Goal: Complete application form

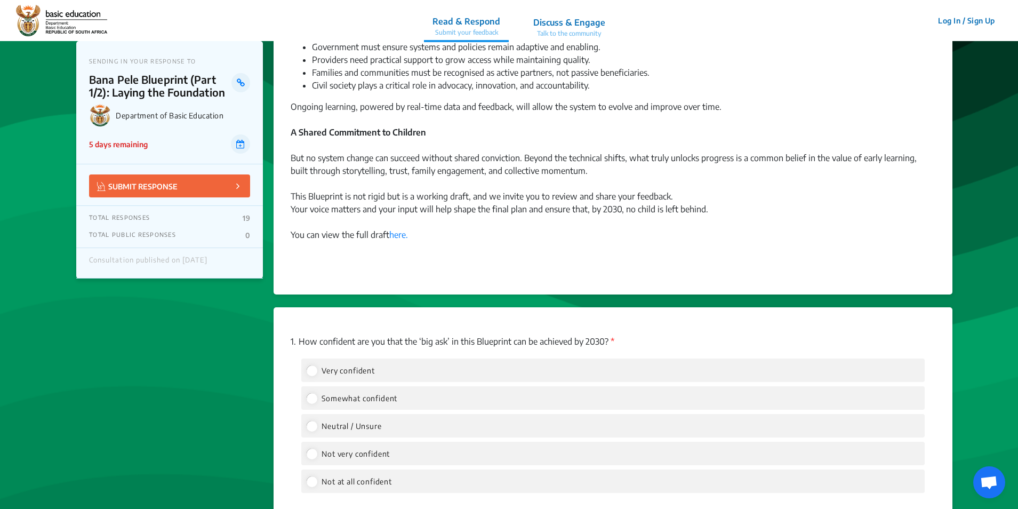
scroll to position [1014, 0]
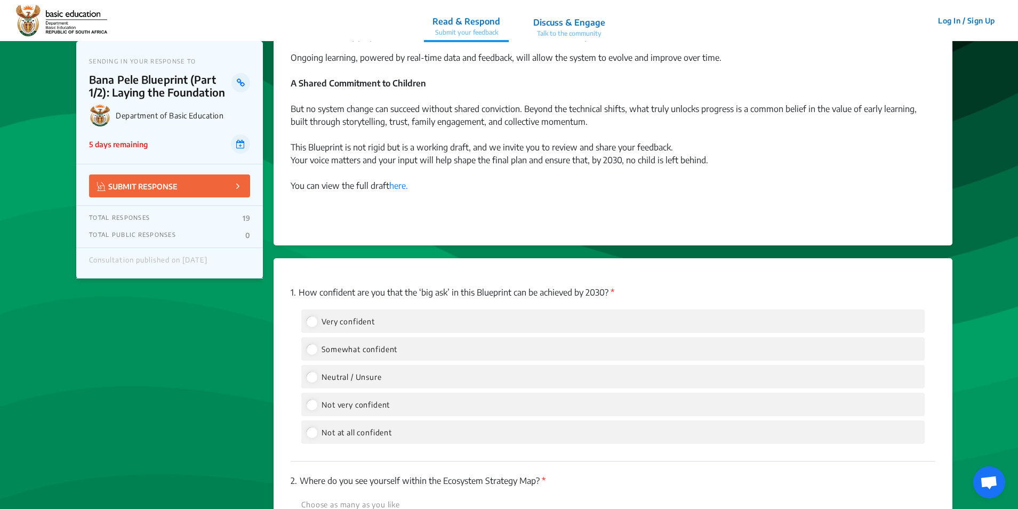
click at [363, 352] on span "Somewhat confident" at bounding box center [360, 349] width 76 height 9
click at [316, 352] on input "Somewhat confident" at bounding box center [312, 349] width 10 height 10
radio input "true"
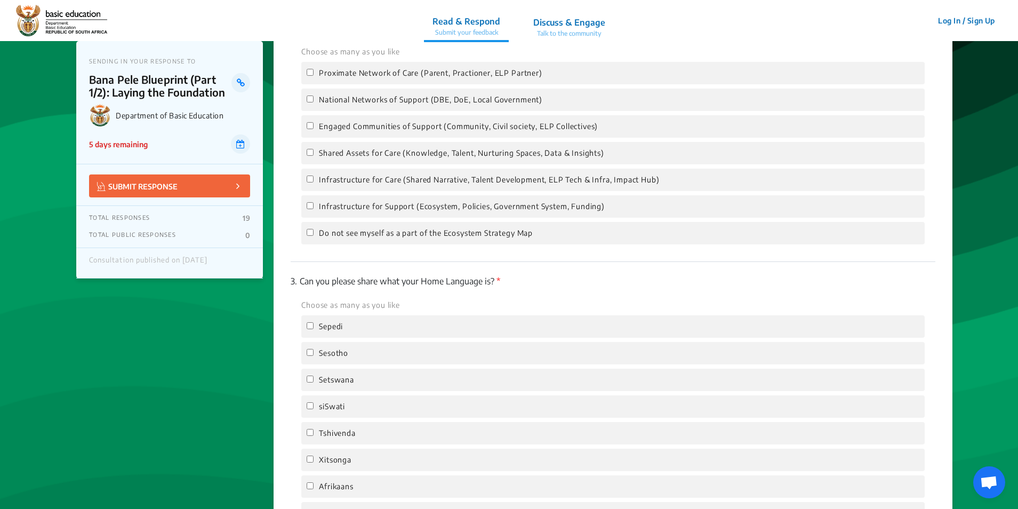
scroll to position [1654, 0]
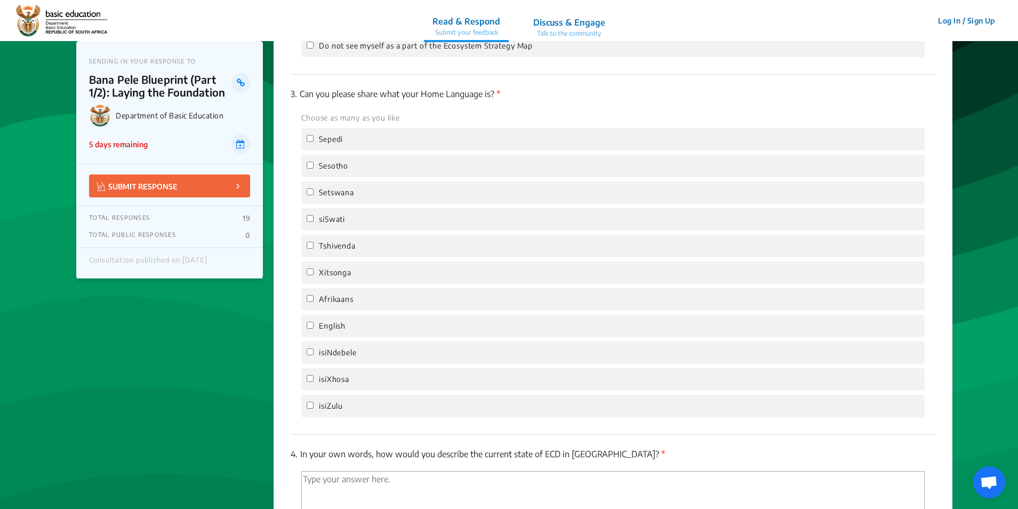
click at [336, 321] on span "English" at bounding box center [332, 326] width 27 height 12
click at [314, 322] on input "English" at bounding box center [310, 325] width 7 height 7
checkbox input "true"
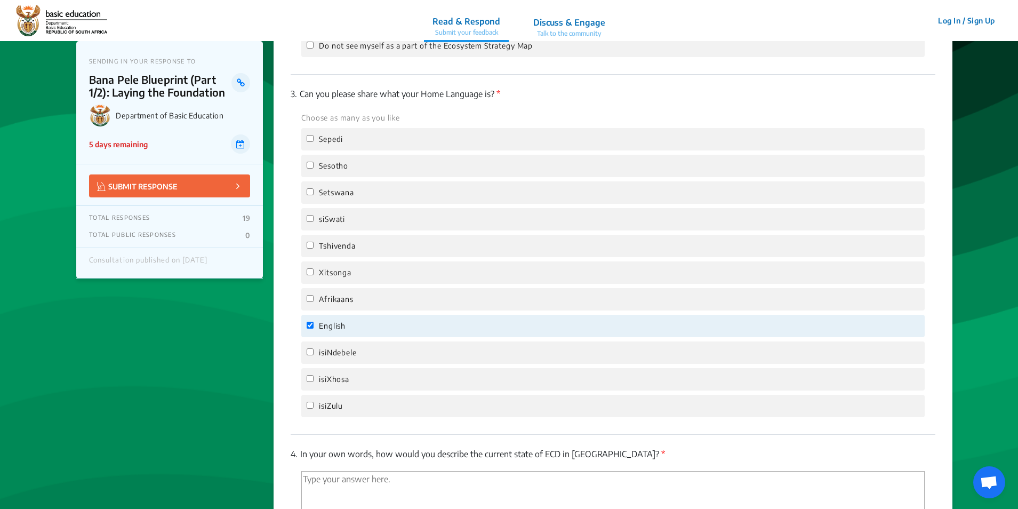
click at [428, 480] on textarea "'Type your answer here.' | translate" at bounding box center [613, 500] width 624 height 59
paste textarea "Many children lack access to quality early childhood development for three crit…"
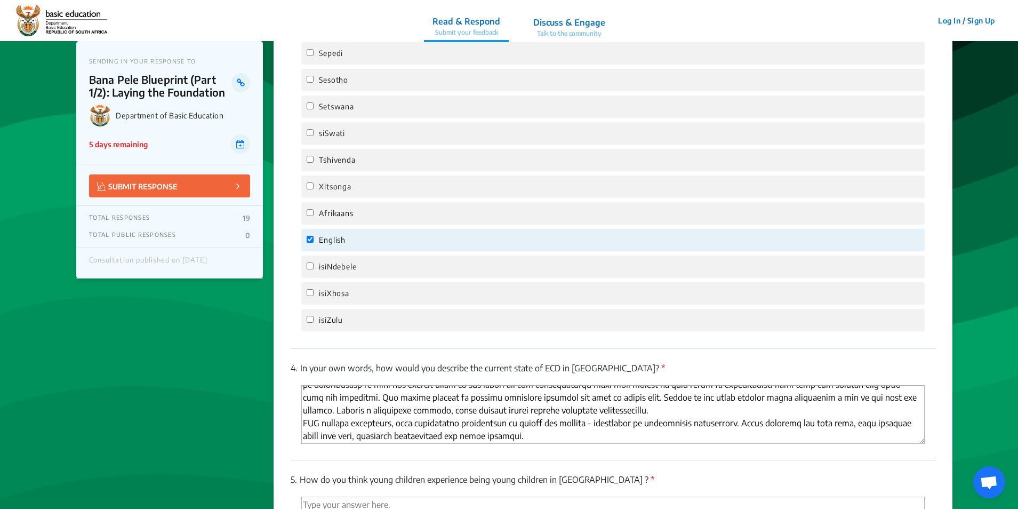
scroll to position [1834, 0]
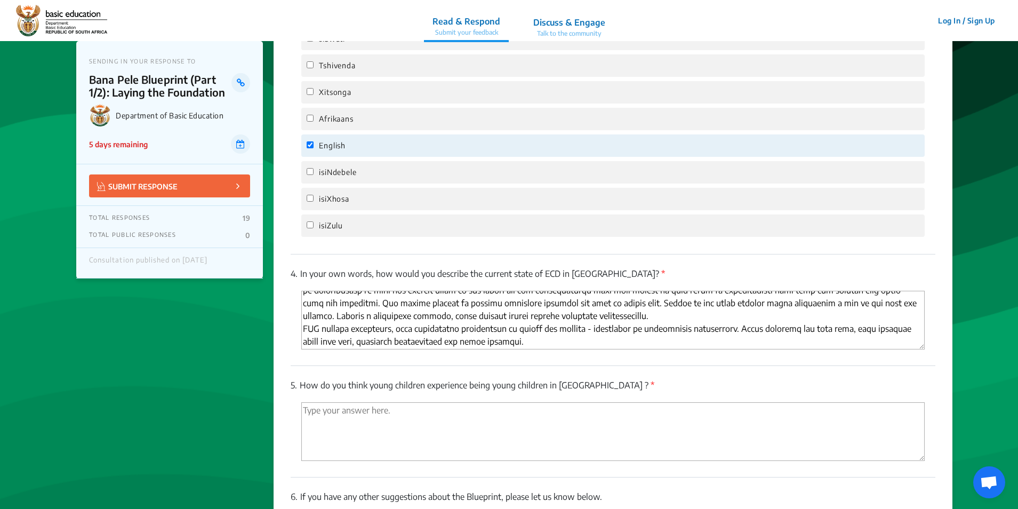
type textarea "Many children lack access to quality early childhood development for three crit…"
click at [372, 423] on textarea "'Type your answer here.' | translate" at bounding box center [613, 431] width 624 height 59
paste textarea "Stark inequalities in access to foundational development opportunities profound…"
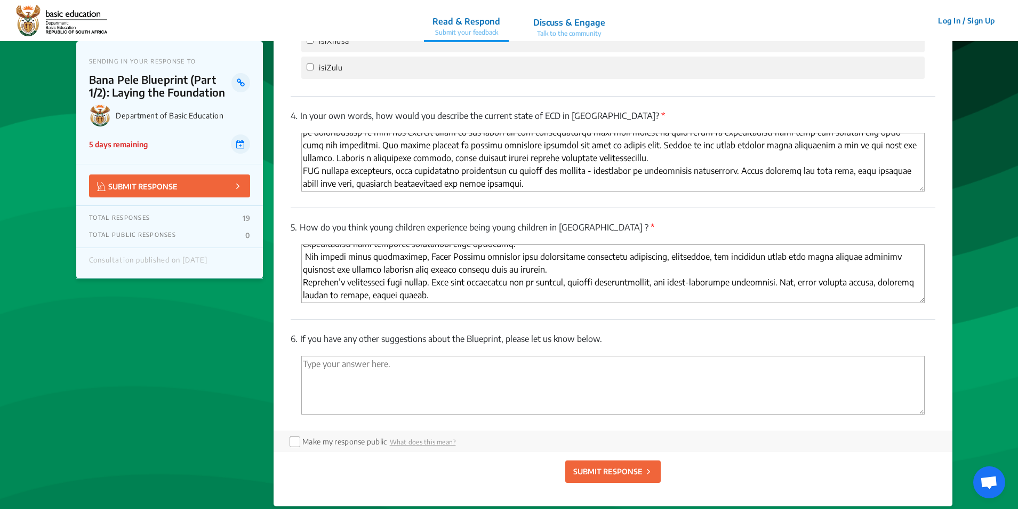
scroll to position [1994, 0]
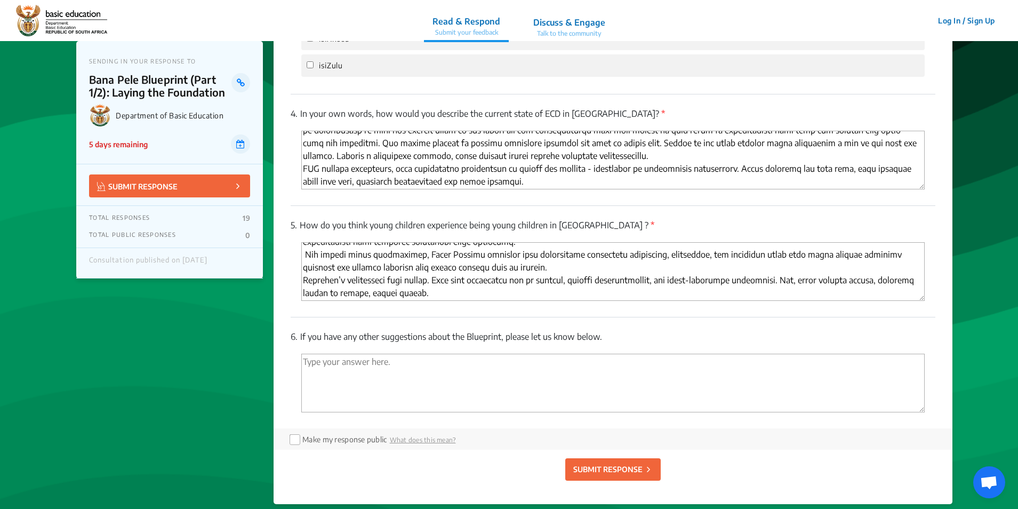
type textarea "Stark inequalities in access to foundational development opportunities profound…"
click at [374, 372] on textarea "'Type your answer here.' | translate" at bounding box center [613, 383] width 624 height 59
paste textarea "Breadline Africa welcomes the Blueprint’s bold vision and collaborative approac…"
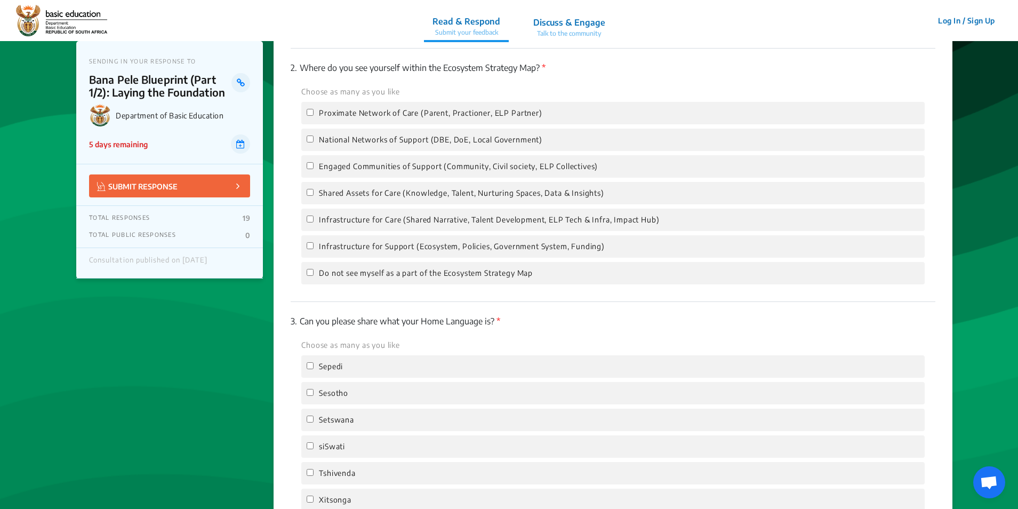
scroll to position [1407, 0]
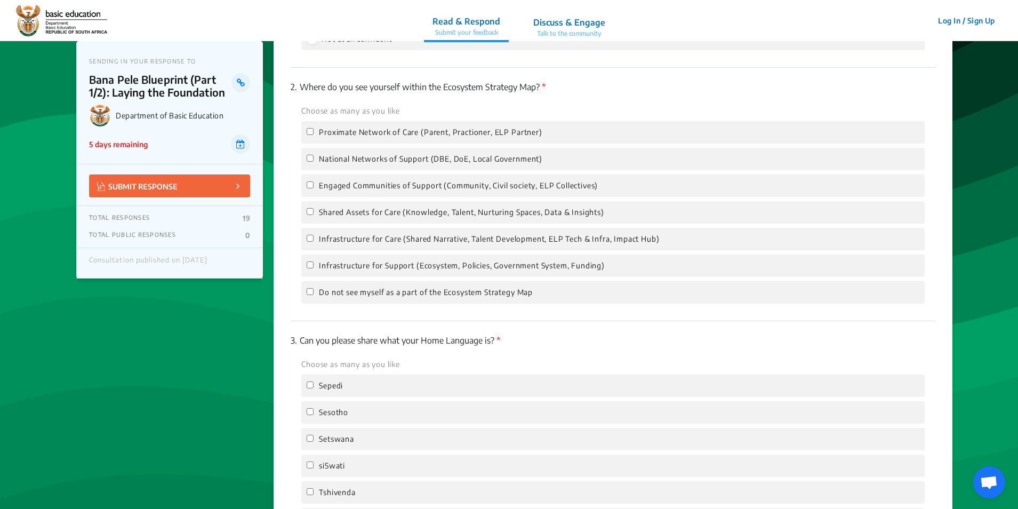
type textarea "Breadline Africa welcomes the Blueprint’s bold vision and collaborative approac…"
click at [444, 262] on span "Infrastructure for Support (Ecosystem, Policies, Government System, Funding)" at bounding box center [462, 266] width 286 height 12
click at [314, 262] on input "Infrastructure for Support (Ecosystem, Policies, Government System, Funding)" at bounding box center [310, 264] width 7 height 7
checkbox input "true"
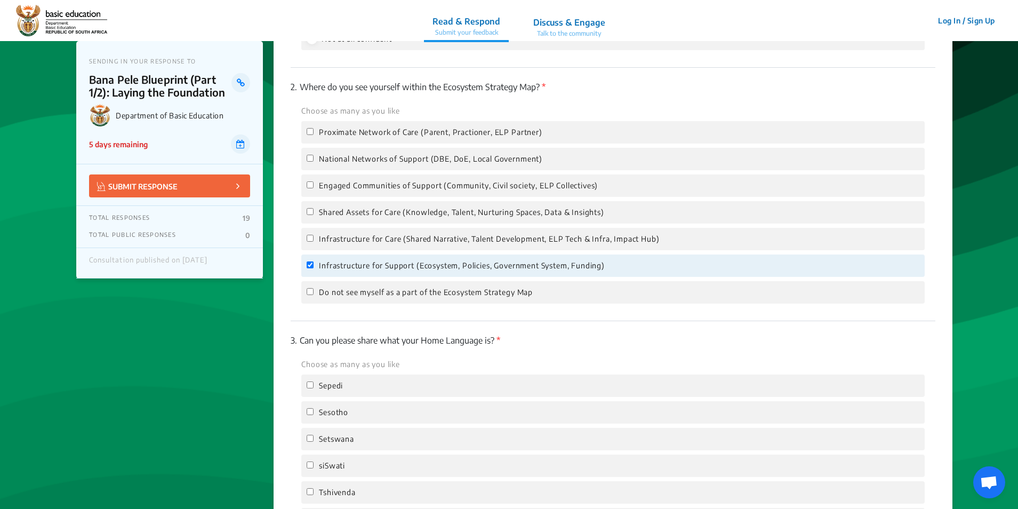
click at [455, 236] on span "Infrastructure for Care (Shared Narrative, Talent Development, ELP Tech & Infra…" at bounding box center [489, 239] width 340 height 12
click at [314, 236] on input "Infrastructure for Care (Shared Narrative, Talent Development, ELP Tech & Infra…" at bounding box center [310, 238] width 7 height 7
checkbox input "true"
click at [472, 218] on span "Shared Assets for Care (Knowledge, Talent, Nurturing Spaces, Data & Insights)" at bounding box center [461, 212] width 285 height 12
click at [314, 215] on input "Shared Assets for Care (Knowledge, Talent, Nurturing Spaces, Data & Insights)" at bounding box center [310, 211] width 7 height 7
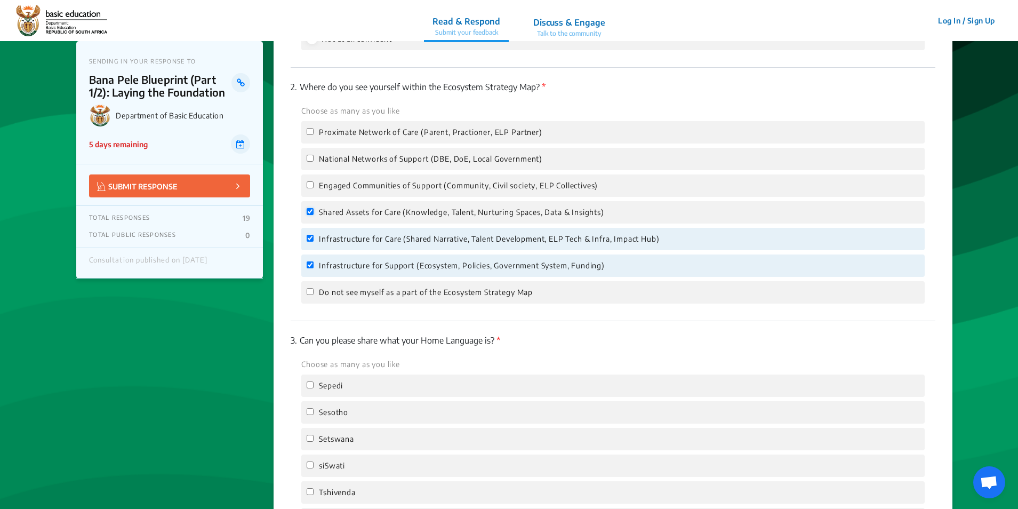
checkbox input "true"
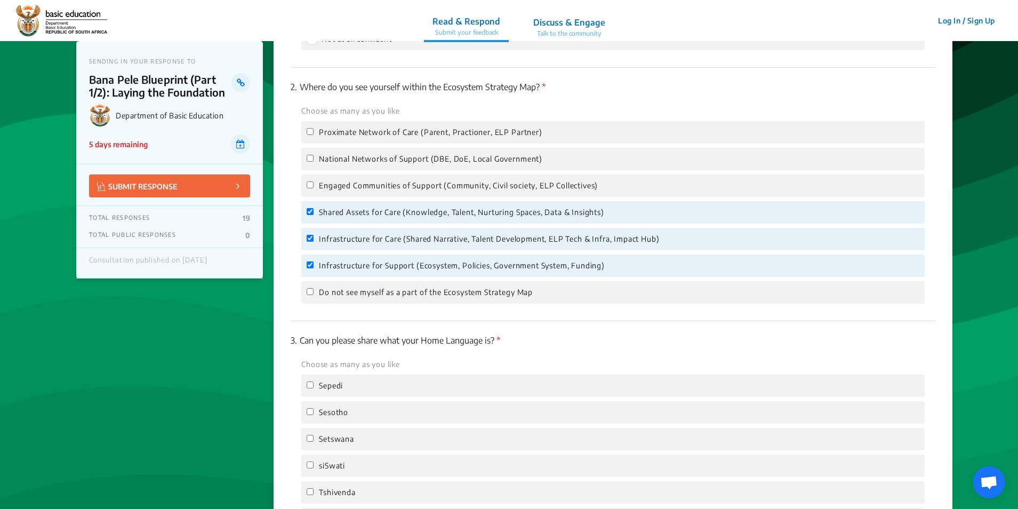
click at [390, 161] on span "National Networks of Support (DBE, DoE, Local Government)" at bounding box center [431, 159] width 224 height 12
click at [314, 161] on input "National Networks of Support (DBE, DoE, Local Government)" at bounding box center [310, 158] width 7 height 7
checkbox input "true"
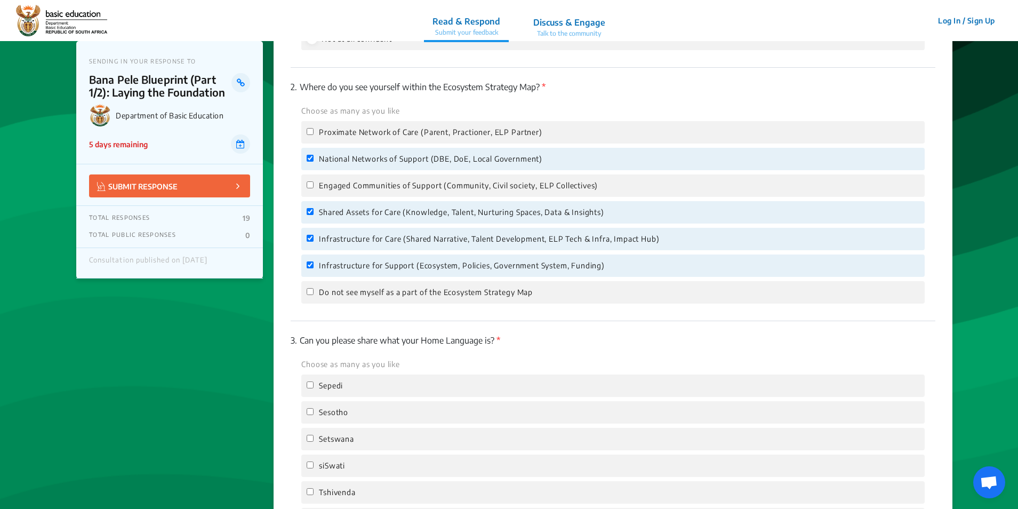
click at [418, 132] on span "Proximate Network of Care (Parent, Practioner, ELP Partner)" at bounding box center [431, 132] width 224 height 12
click at [314, 132] on input "Proximate Network of Care (Parent, Practioner, ELP Partner)" at bounding box center [310, 131] width 7 height 7
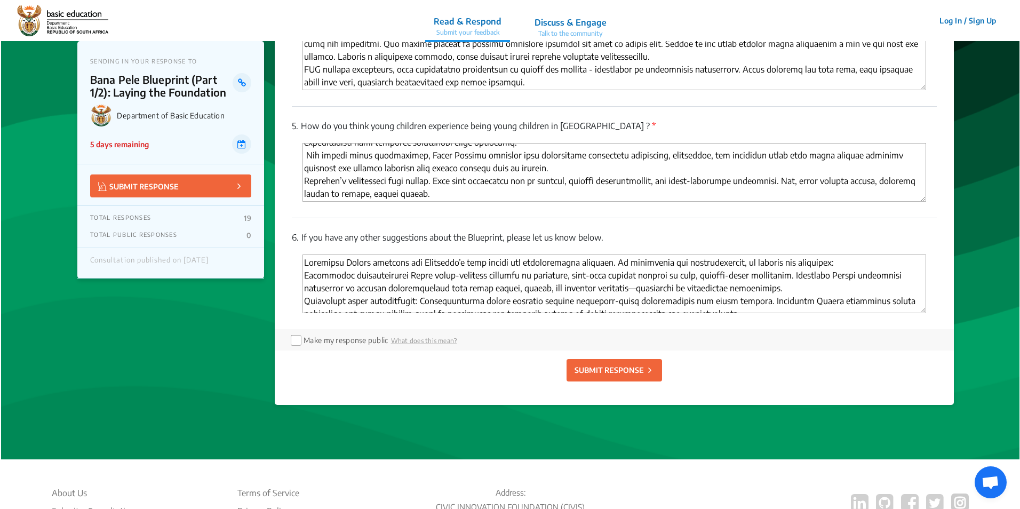
scroll to position [2208, 0]
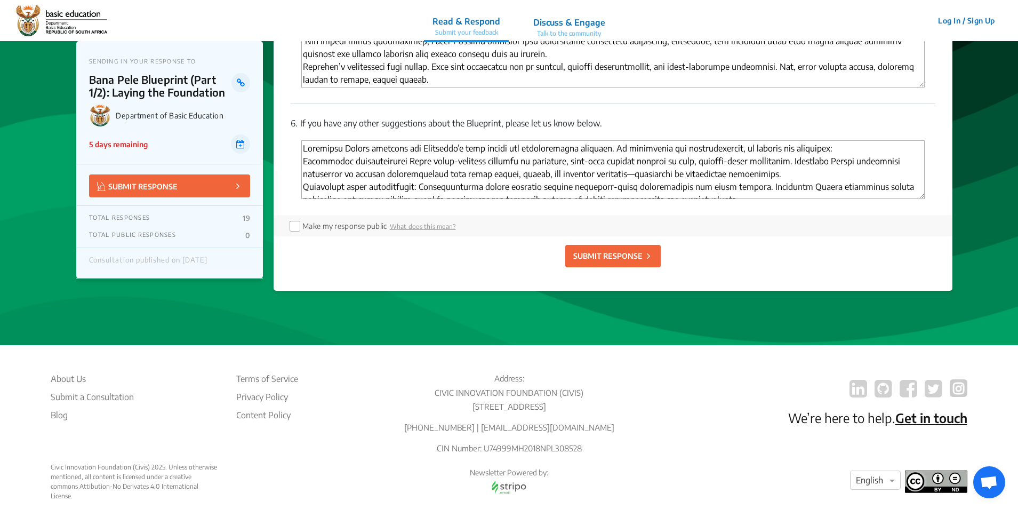
click at [625, 256] on p "SUBMIT RESPONSE" at bounding box center [608, 255] width 69 height 11
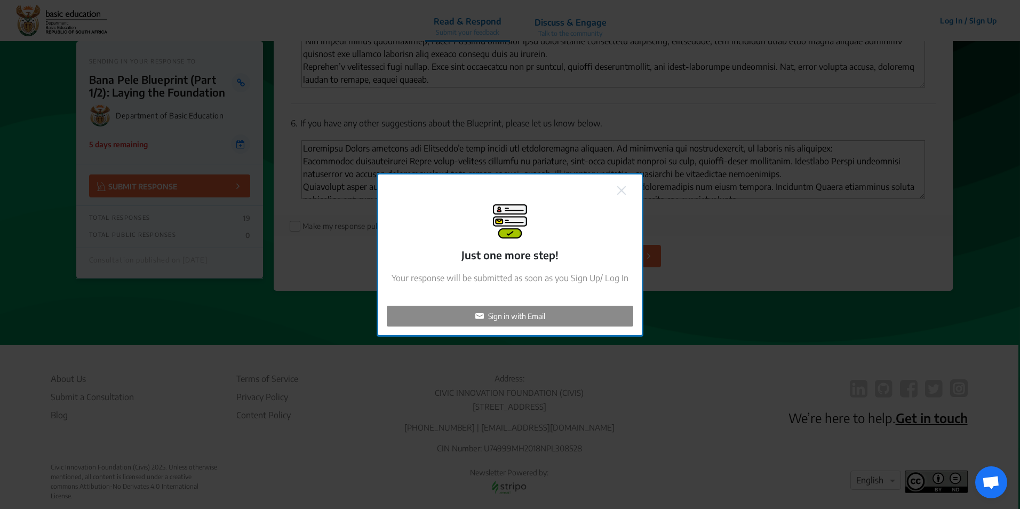
checkbox input "false"
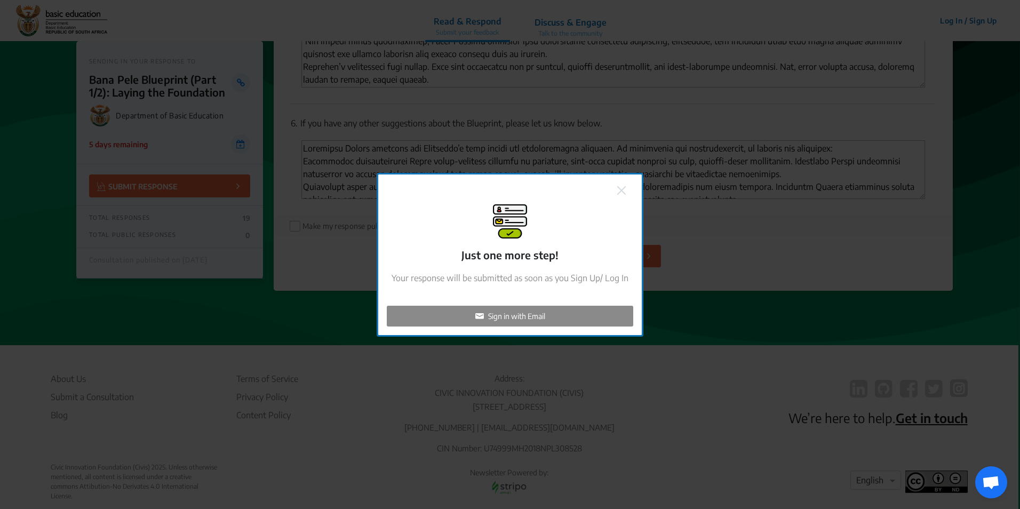
checkbox input "false"
click at [532, 314] on p "Sign in with Email" at bounding box center [516, 315] width 57 height 11
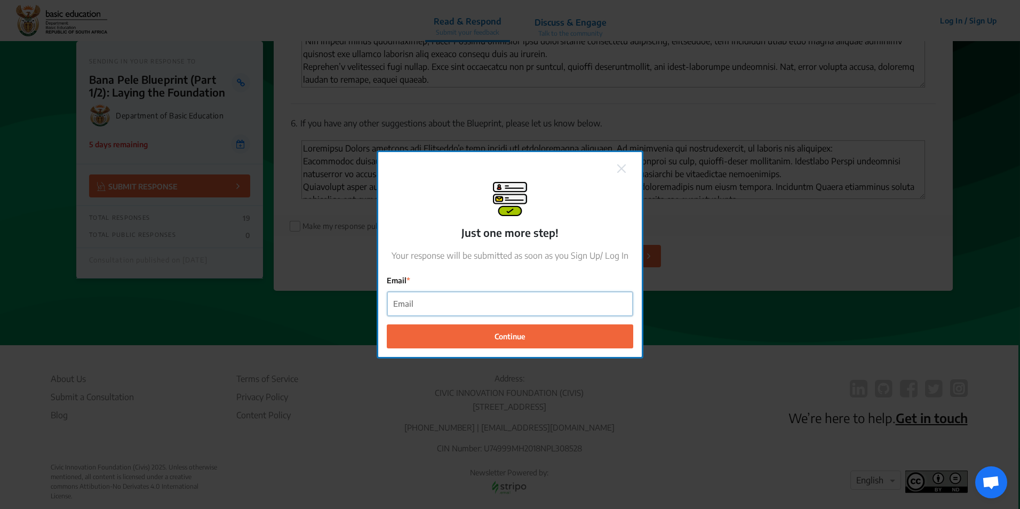
click at [527, 310] on input "Email" at bounding box center [509, 304] width 245 height 24
type input "[PERSON_NAME][EMAIL_ADDRESS][DOMAIN_NAME]"
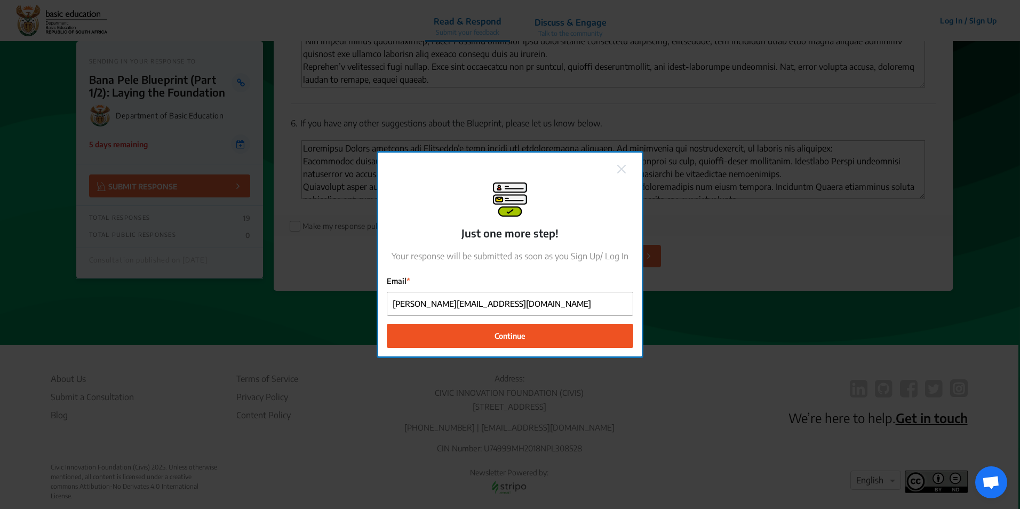
click at [480, 341] on button "Continue" at bounding box center [510, 336] width 246 height 24
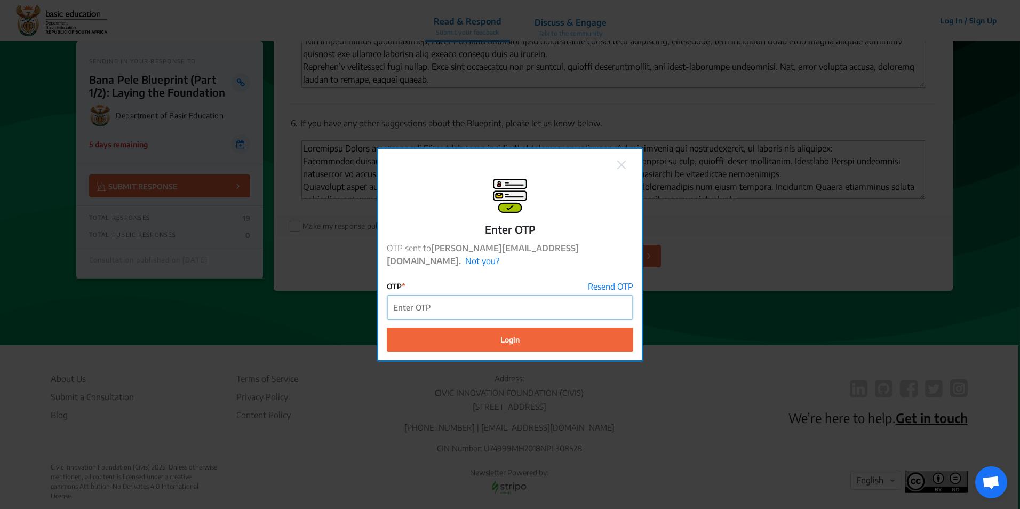
click at [546, 307] on input "OTP" at bounding box center [509, 308] width 245 height 24
type input "608419"
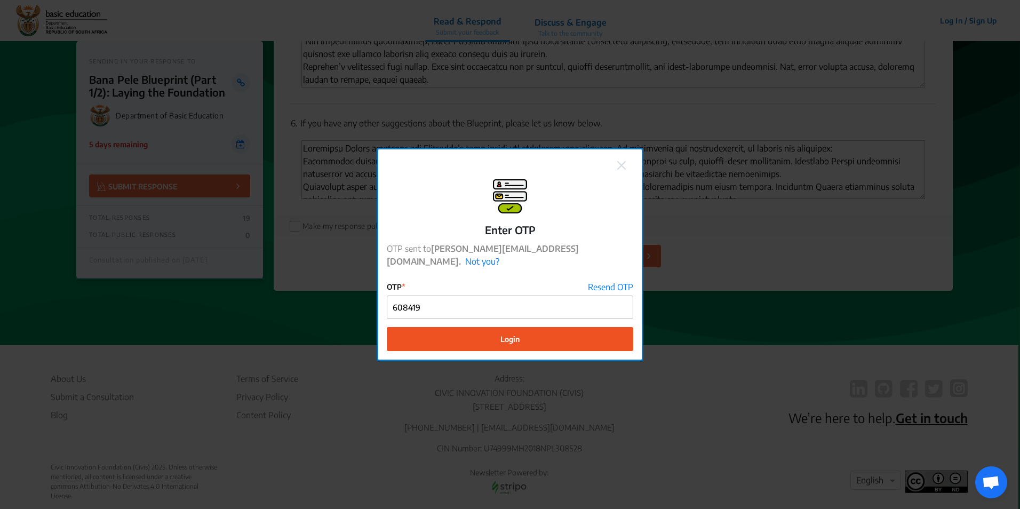
click at [550, 339] on button "Login" at bounding box center [510, 339] width 246 height 24
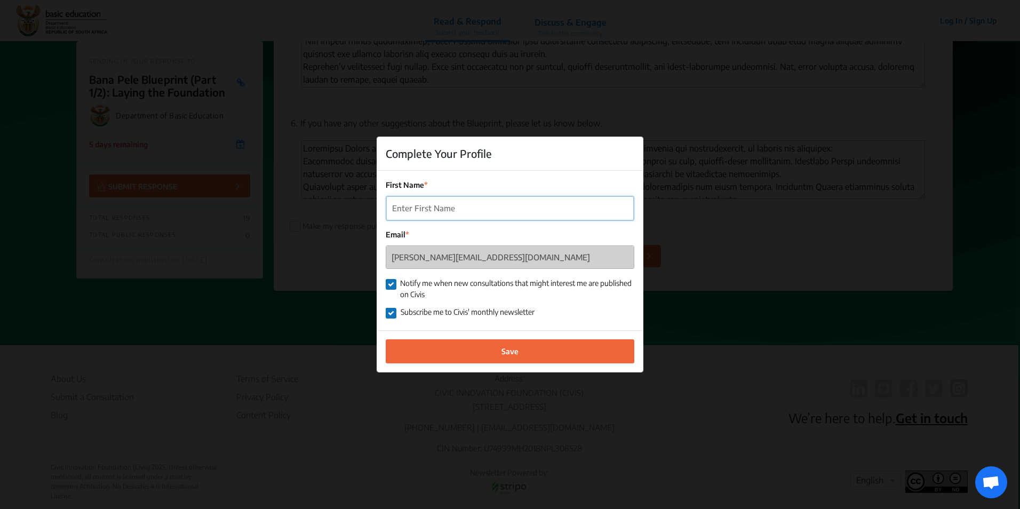
click at [449, 206] on input "First Name" at bounding box center [510, 208] width 248 height 24
type input "Warren"
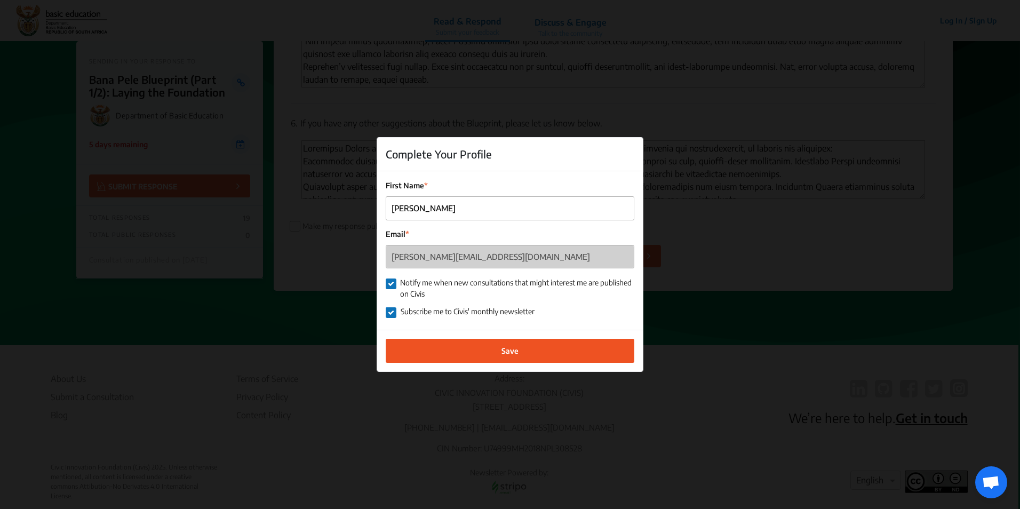
click at [509, 351] on span "Save" at bounding box center [509, 350] width 17 height 11
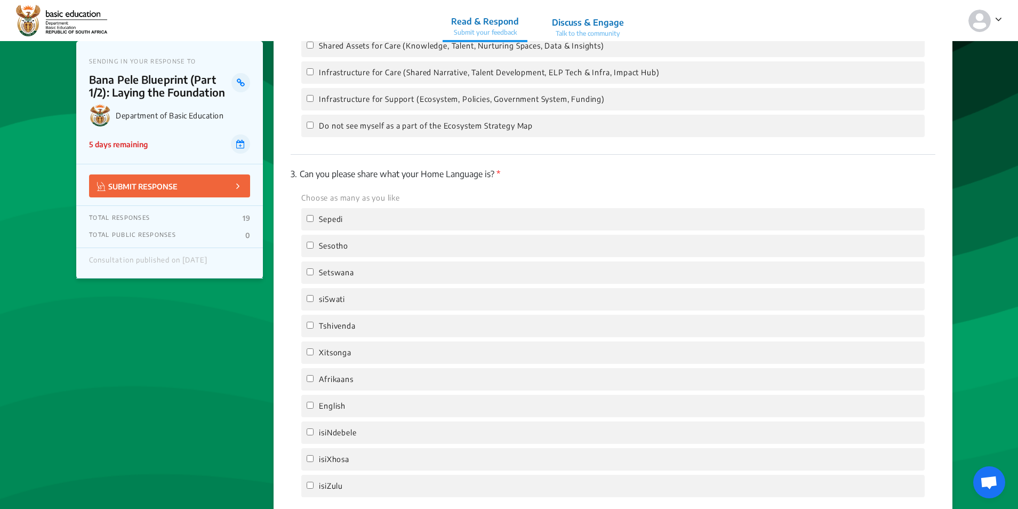
scroll to position [1439, 0]
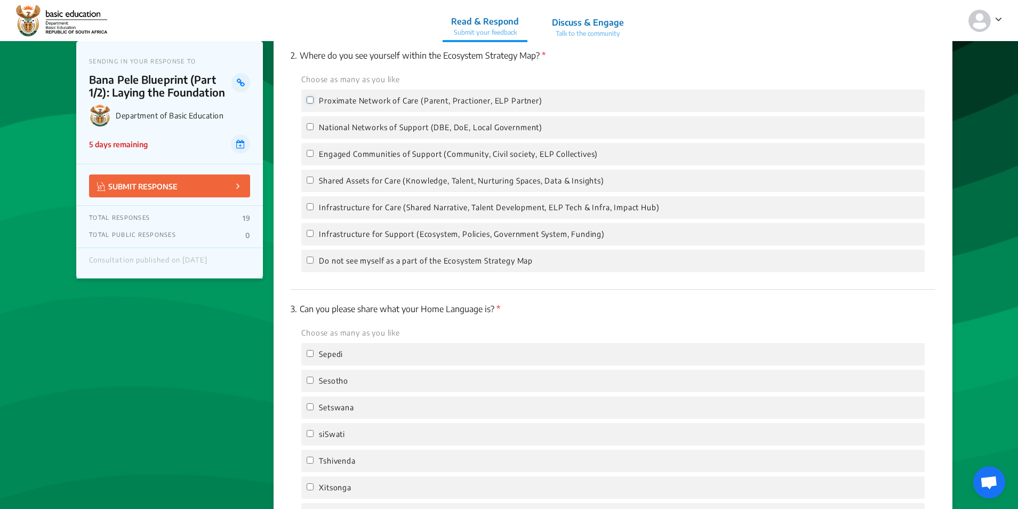
click at [312, 98] on input "Proximate Network of Care (Parent, Practioner, ELP Partner)" at bounding box center [310, 100] width 7 height 7
checkbox input "true"
click at [314, 156] on input "Engaged Communities of Support (Community, Civil society, ELP Collectives)" at bounding box center [310, 153] width 7 height 7
checkbox input "true"
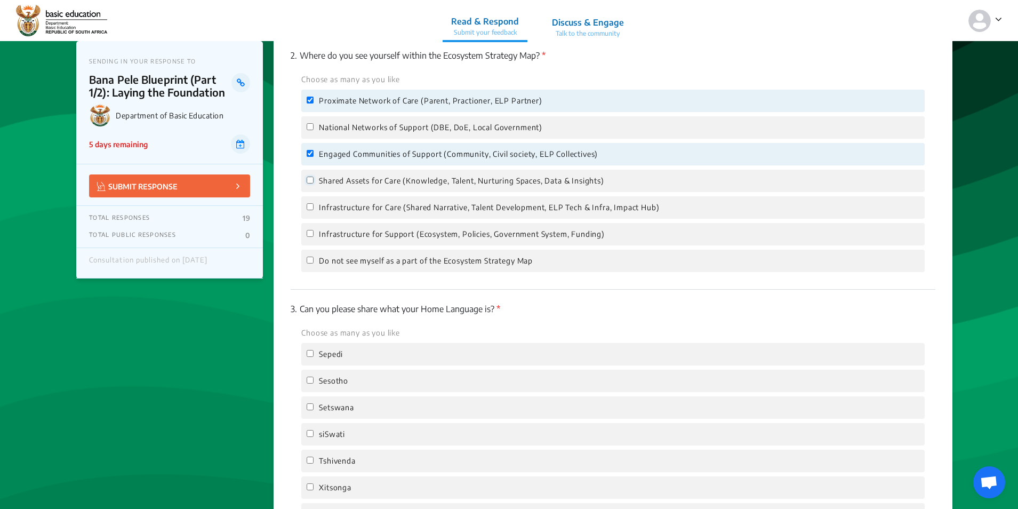
click at [314, 180] on input "Shared Assets for Care (Knowledge, Talent, Nurturing Spaces, Data & Insights)" at bounding box center [310, 180] width 7 height 7
checkbox input "true"
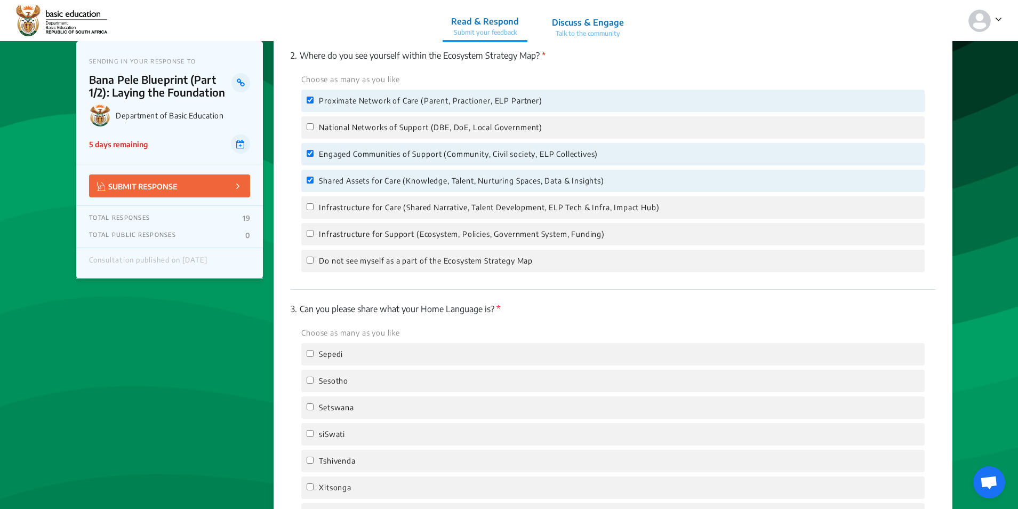
click at [317, 197] on div "Infrastructure for Care (Shared Narrative, Talent Development, ELP Tech & Infra…" at bounding box center [613, 207] width 624 height 22
click at [331, 216] on div "Infrastructure for Care (Shared Narrative, Talent Development, ELP Tech & Infra…" at bounding box center [613, 207] width 624 height 22
click at [331, 209] on span "Infrastructure for Care (Shared Narrative, Talent Development, ELP Tech & Infra…" at bounding box center [489, 208] width 340 height 12
click at [314, 209] on input "Infrastructure for Care (Shared Narrative, Talent Development, ELP Tech & Infra…" at bounding box center [310, 206] width 7 height 7
checkbox input "true"
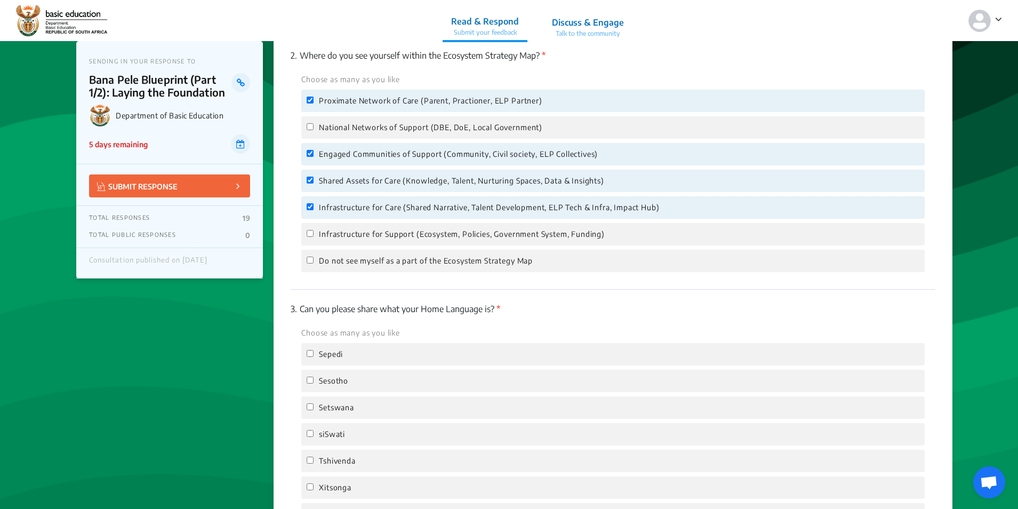
click at [337, 231] on span "Infrastructure for Support (Ecosystem, Policies, Government System, Funding)" at bounding box center [462, 234] width 286 height 12
click at [314, 231] on input "Infrastructure for Support (Ecosystem, Policies, Government System, Funding)" at bounding box center [310, 233] width 7 height 7
checkbox input "true"
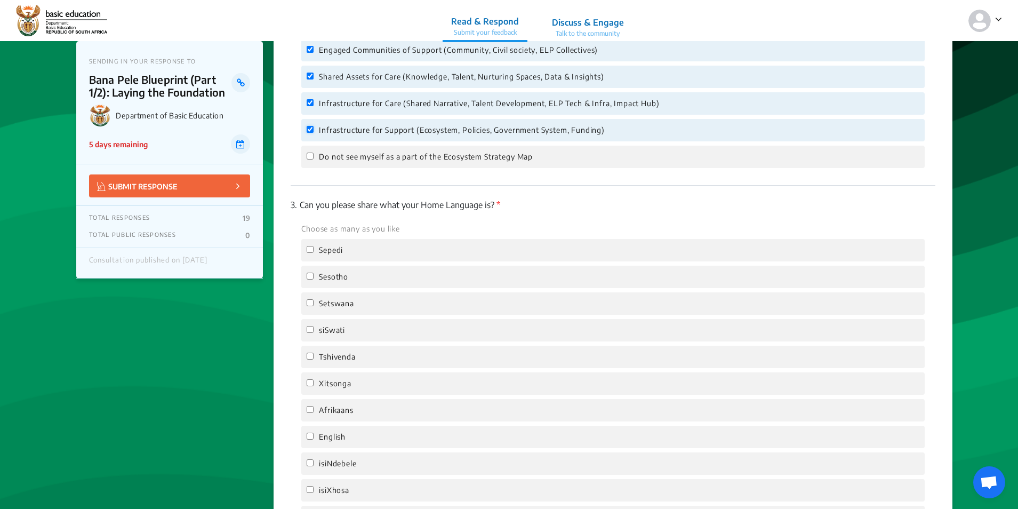
scroll to position [1652, 0]
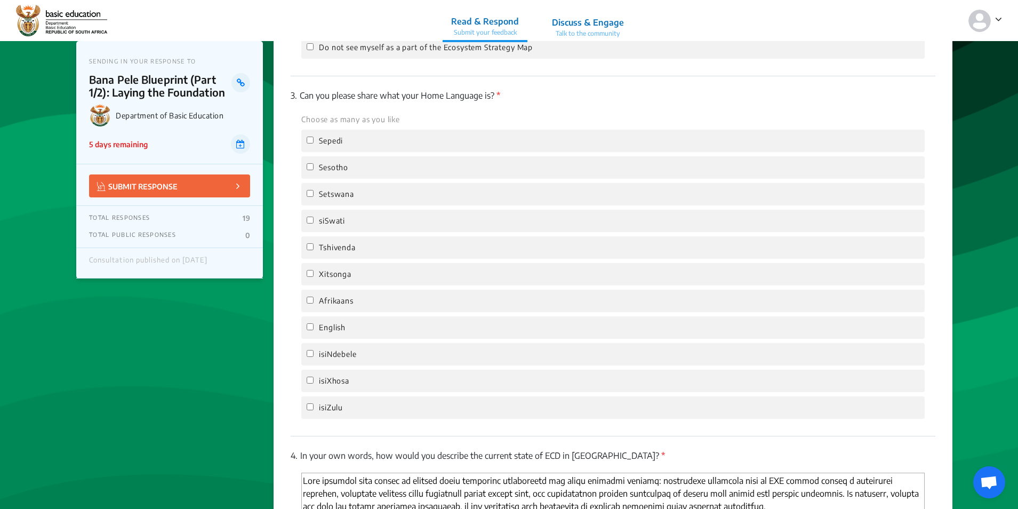
click at [333, 322] on span "English" at bounding box center [332, 328] width 27 height 12
click at [314, 323] on input "English" at bounding box center [310, 326] width 7 height 7
checkbox input "true"
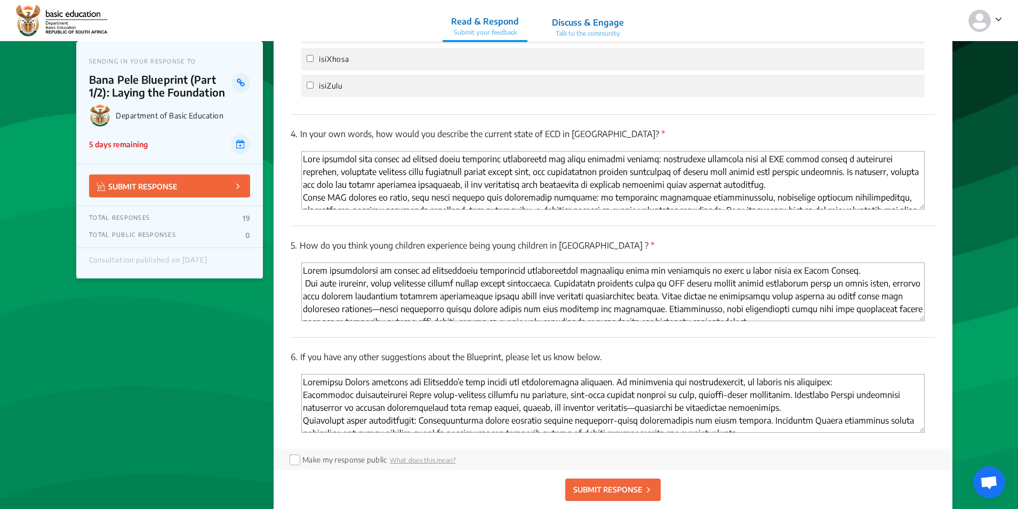
scroll to position [2026, 0]
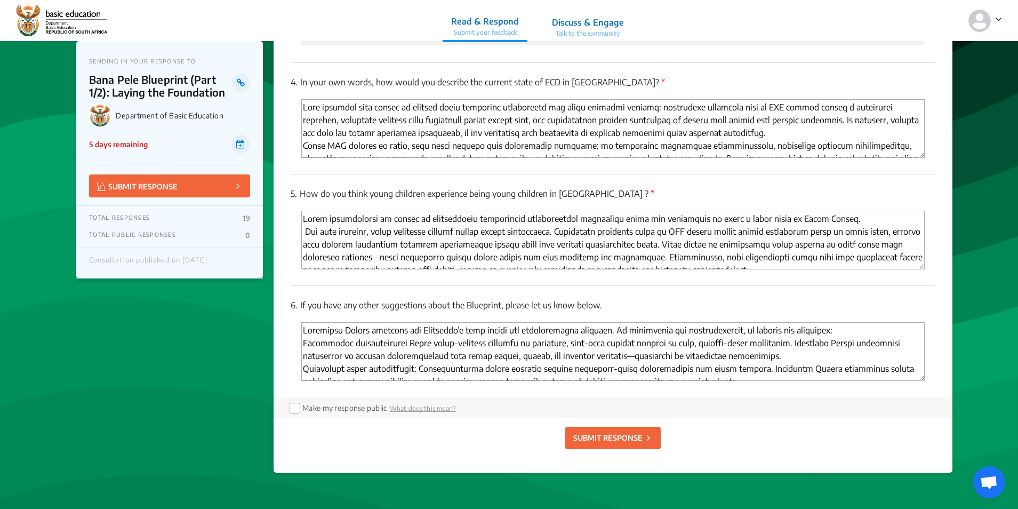
drag, startPoint x: 613, startPoint y: 429, endPoint x: 618, endPoint y: 433, distance: 6.8
click at [613, 429] on button "SUBMIT RESPONSE" at bounding box center [613, 438] width 95 height 22
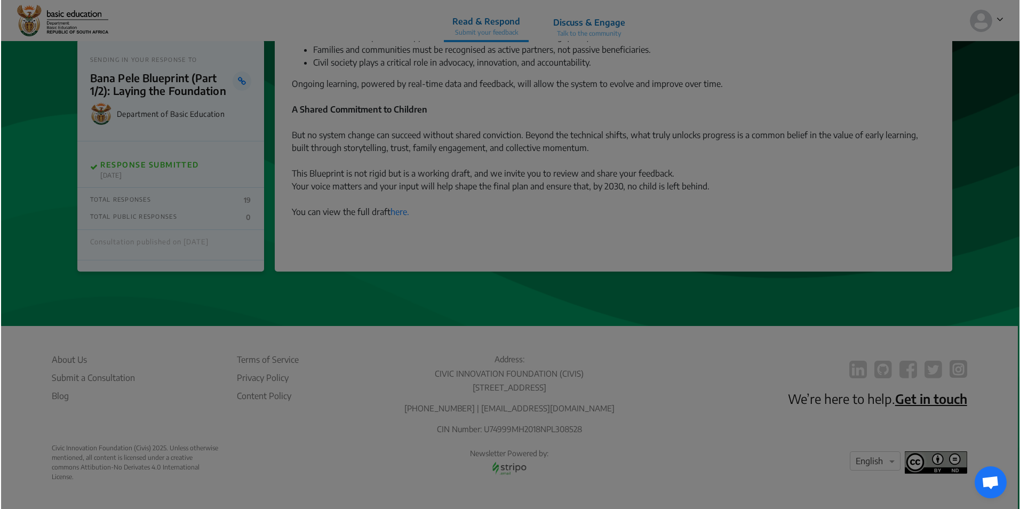
scroll to position [1000, 0]
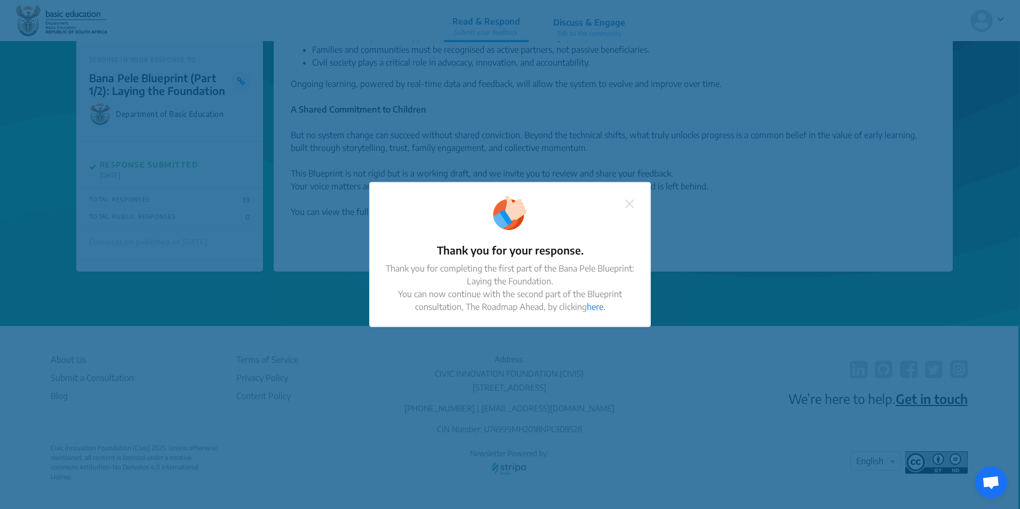
click at [628, 205] on img at bounding box center [629, 204] width 9 height 9
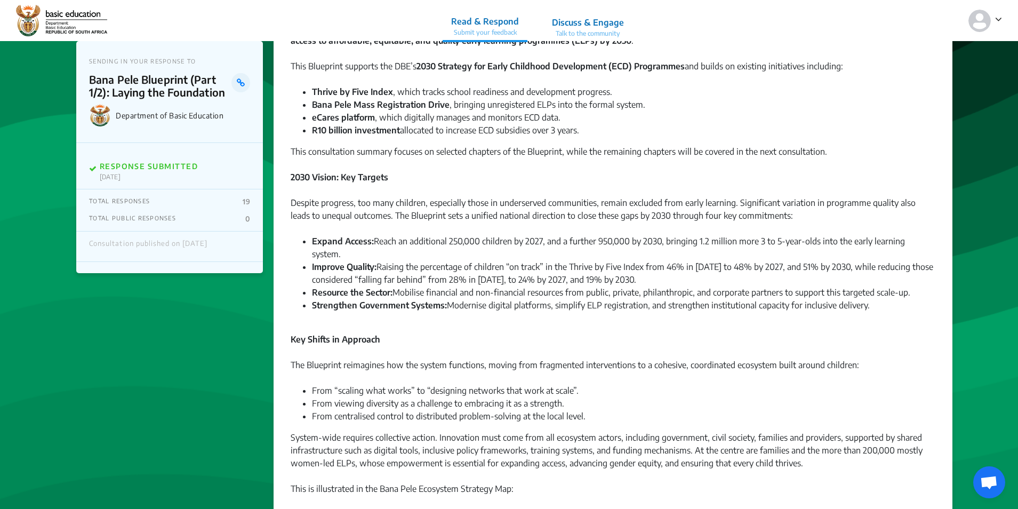
scroll to position [0, 0]
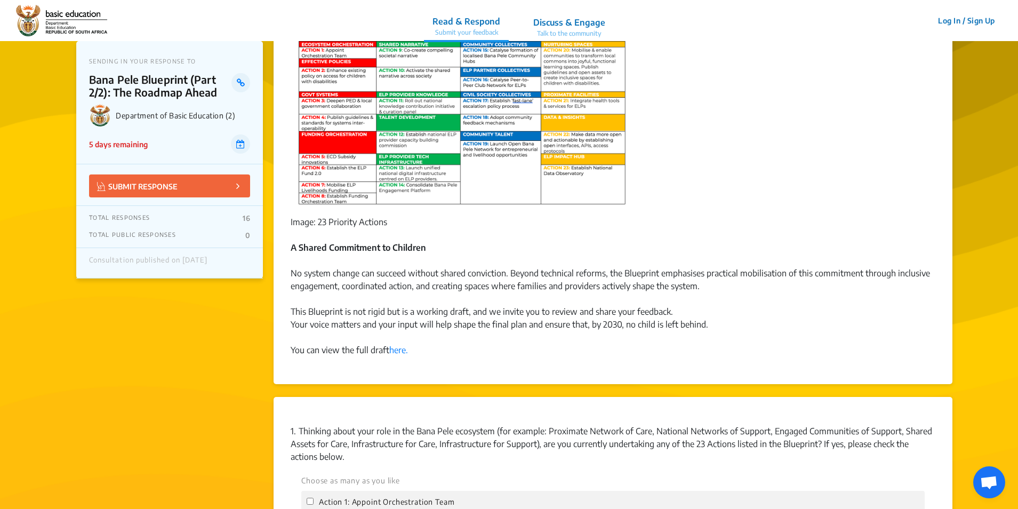
scroll to position [694, 0]
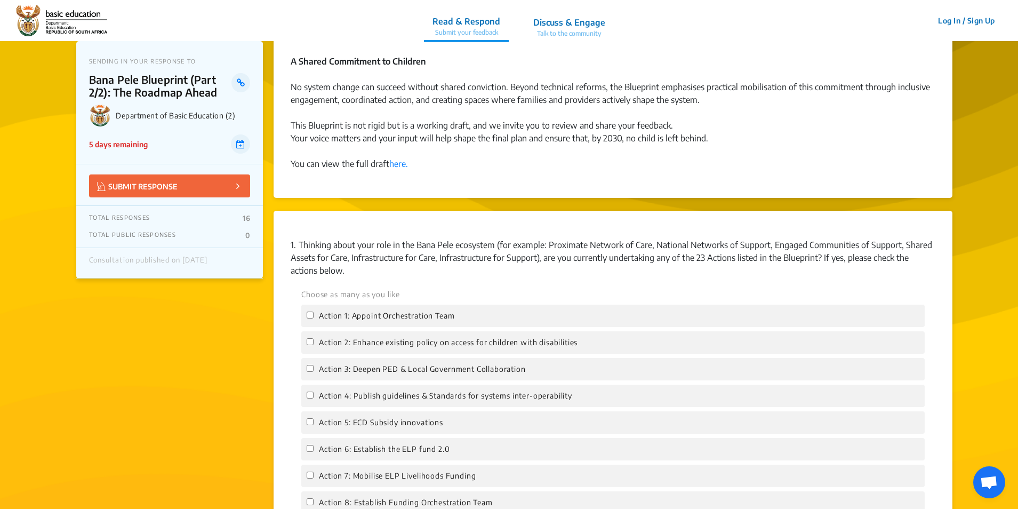
click at [379, 317] on span "Action 1: Appoint Orchestration Team" at bounding box center [387, 316] width 136 height 12
click at [314, 317] on input "Action 1: Appoint Orchestration Team" at bounding box center [310, 315] width 7 height 7
checkbox input "true"
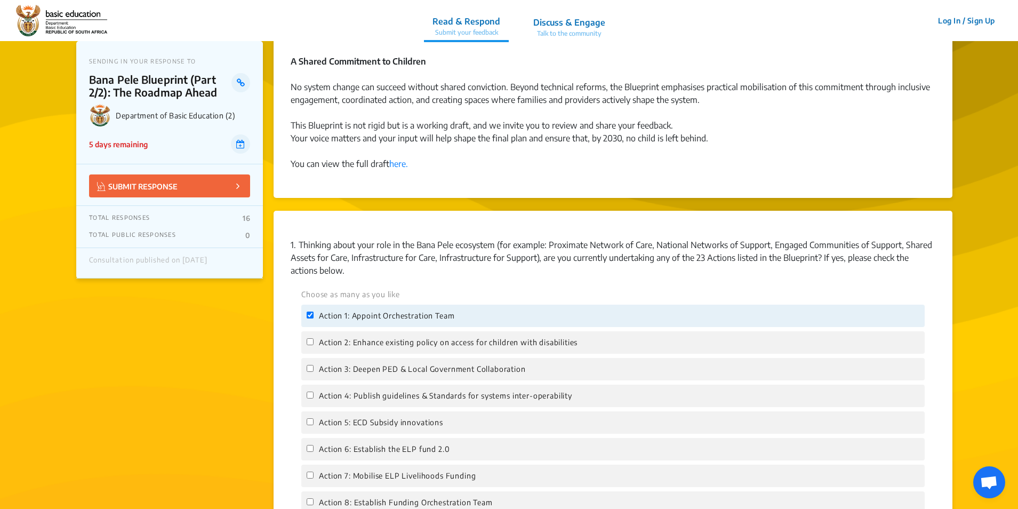
click at [396, 339] on span "Action 2: Enhance existing policy on access for children with disabilities" at bounding box center [448, 343] width 259 height 12
click at [314, 339] on input "Action 2: Enhance existing policy on access for children with disabilities" at bounding box center [310, 341] width 7 height 7
checkbox input "true"
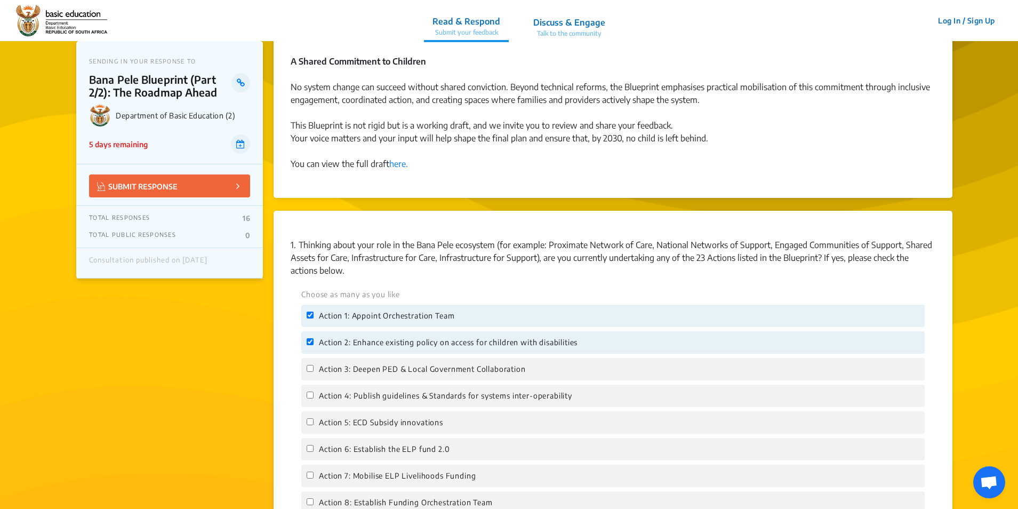
click at [396, 368] on span "Action 3: Deepen PED & Local Government Collaboration" at bounding box center [422, 369] width 207 height 12
click at [314, 368] on input "Action 3: Deepen PED & Local Government Collaboration" at bounding box center [310, 368] width 7 height 7
checkbox input "true"
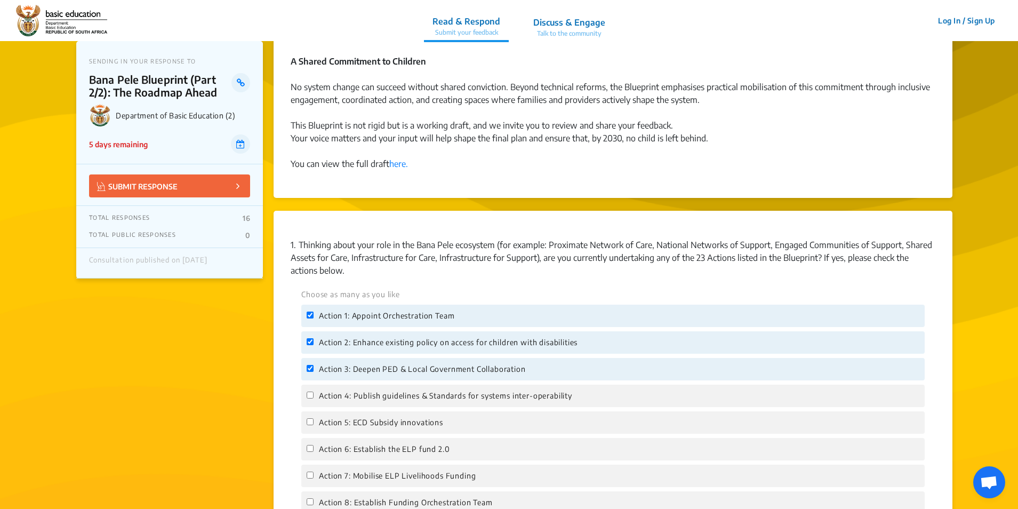
click at [400, 397] on span "Action 4: Publish guidelines & Standards for systems inter-operability" at bounding box center [445, 396] width 253 height 12
click at [314, 397] on input "Action 4: Publish guidelines & Standards for systems inter-operability" at bounding box center [310, 395] width 7 height 7
checkbox input "true"
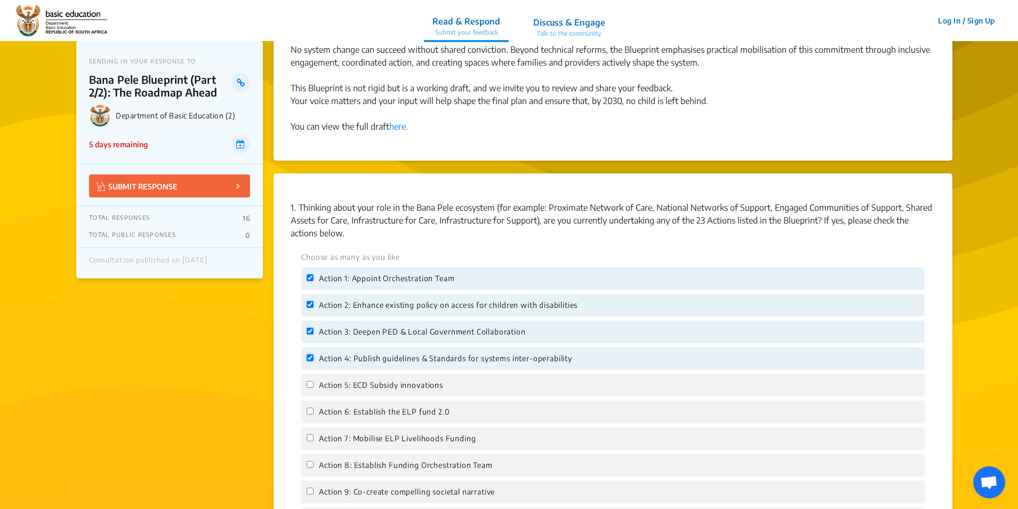
scroll to position [854, 0]
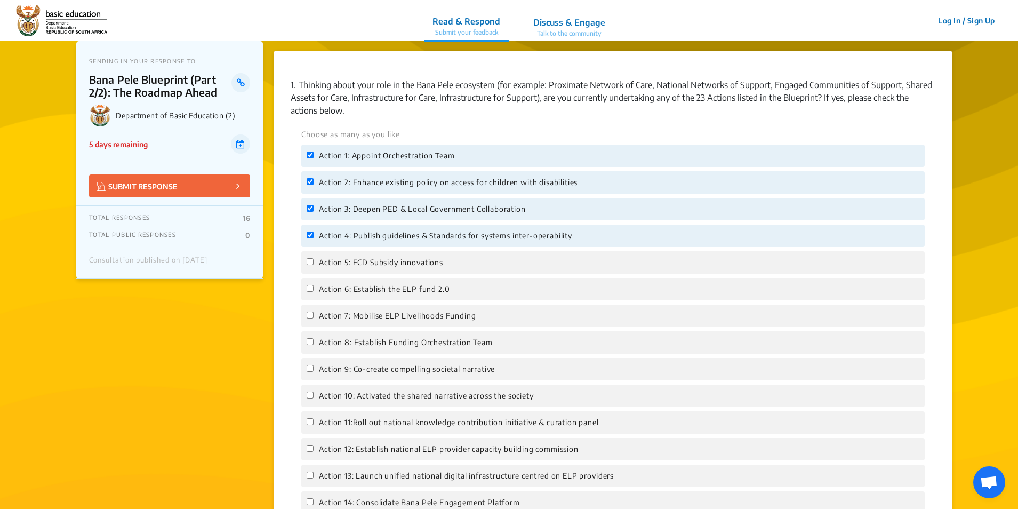
click at [368, 289] on span "Action 6: Establish the ELP fund 2.0" at bounding box center [384, 289] width 131 height 12
click at [314, 289] on input "Action 6: Establish the ELP fund 2.0" at bounding box center [310, 288] width 7 height 7
checkbox input "true"
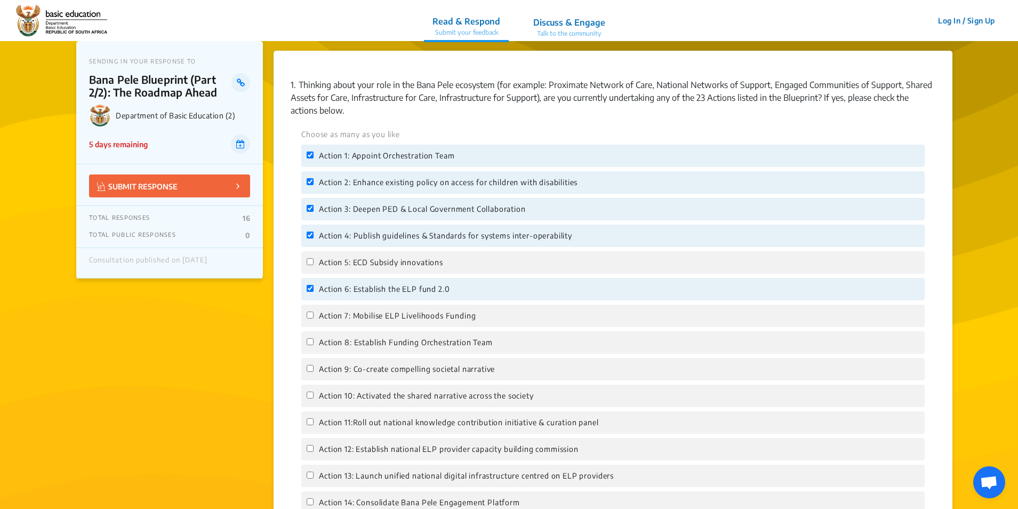
click at [371, 373] on span "Action 9: Co-create compelling societal narrative" at bounding box center [407, 369] width 176 height 12
click at [314, 372] on input "Action 9: Co-create compelling societal narrative" at bounding box center [310, 368] width 7 height 7
checkbox input "true"
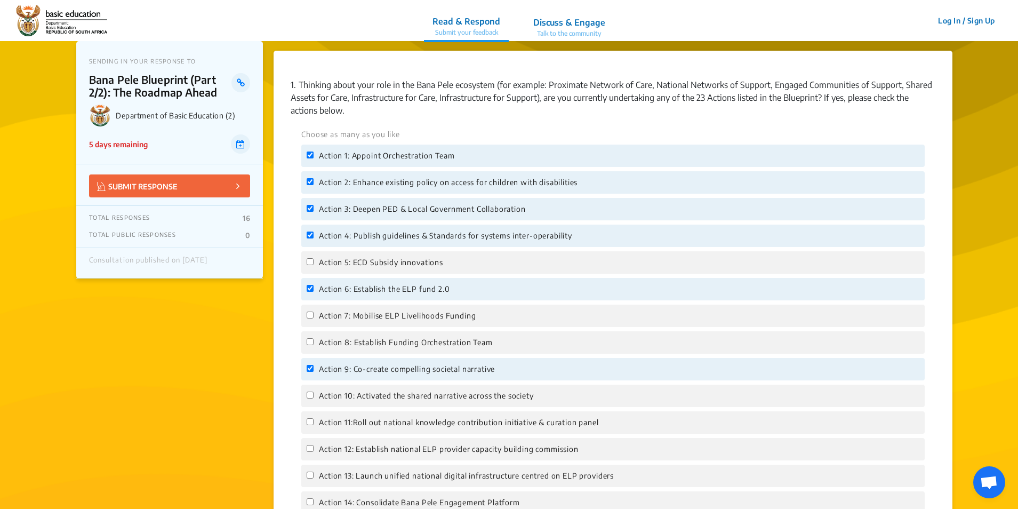
click at [372, 395] on span "Action 10: Activated the shared narrative across the society" at bounding box center [426, 396] width 214 height 12
click at [314, 395] on input "Action 10: Activated the shared narrative across the society" at bounding box center [310, 395] width 7 height 7
checkbox input "true"
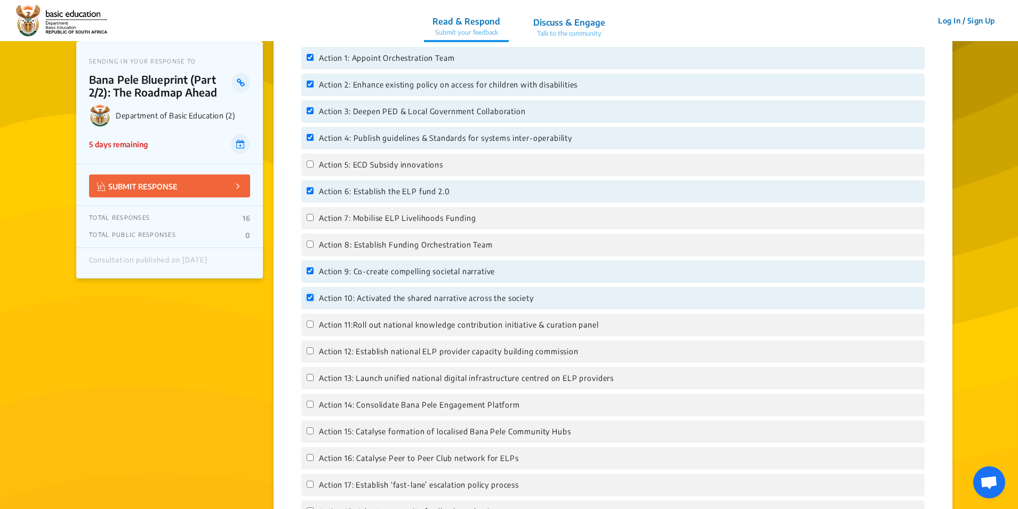
scroll to position [1014, 0]
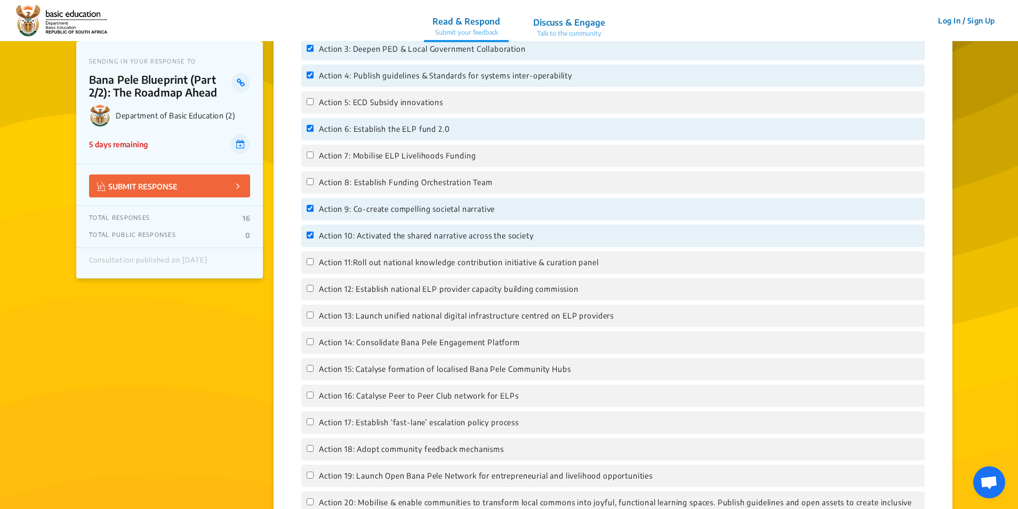
click at [373, 424] on span "Action 17: Establish ‘fast-lane’ escalation policy process" at bounding box center [419, 423] width 200 height 12
click at [314, 424] on input "Action 17: Establish ‘fast-lane’ escalation policy process" at bounding box center [310, 421] width 7 height 7
checkbox input "true"
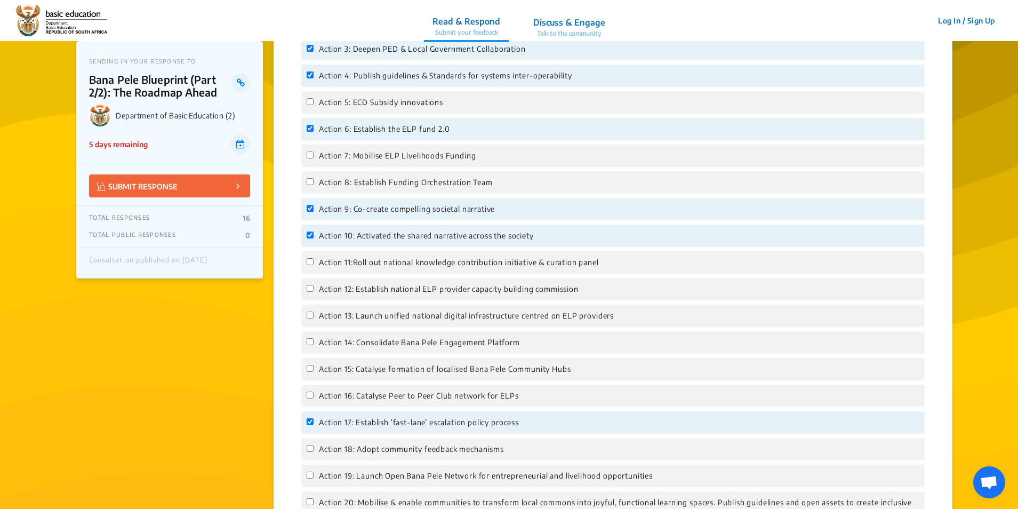
click at [384, 501] on span "Action 20: Mobilise & enable communities to transform local commons into joyful…" at bounding box center [619, 508] width 601 height 23
click at [314, 501] on input "Action 20: Mobilise & enable communities to transform local commons into joyful…" at bounding box center [310, 501] width 7 height 7
checkbox input "true"
click at [497, 316] on span "Action 13: Launch unified national digital infrastructure centred on ELP provid…" at bounding box center [466, 316] width 295 height 12
click at [314, 316] on input "Action 13: Launch unified national digital infrastructure centred on ELP provid…" at bounding box center [310, 315] width 7 height 7
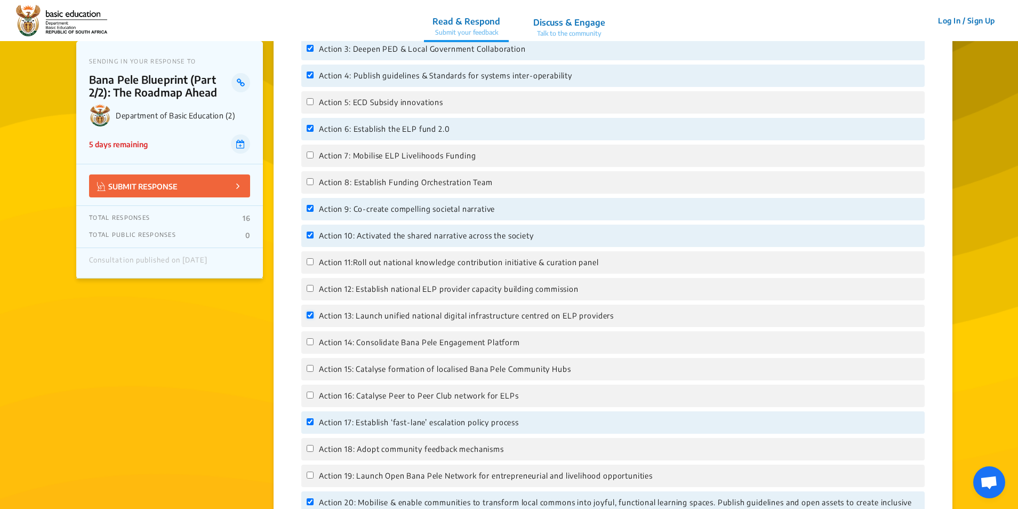
checkbox input "true"
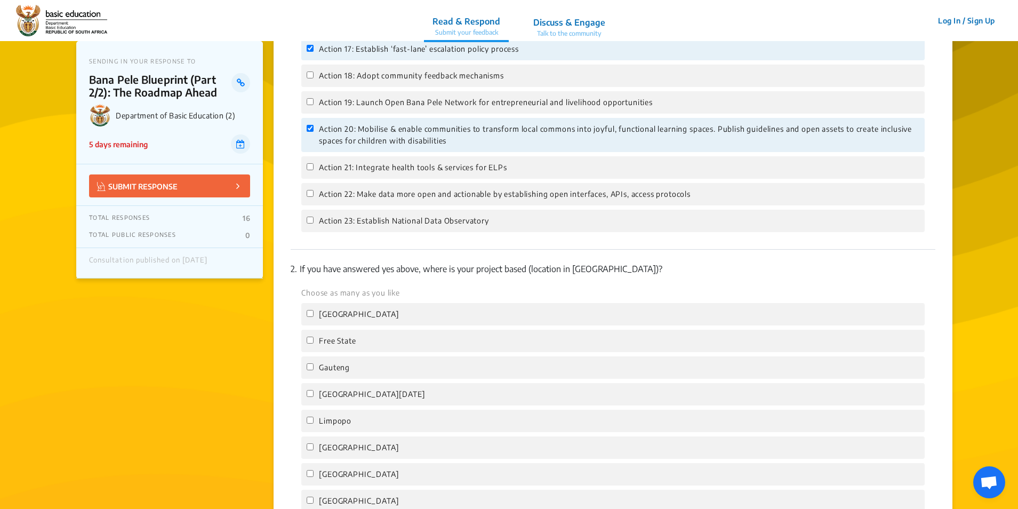
scroll to position [1440, 0]
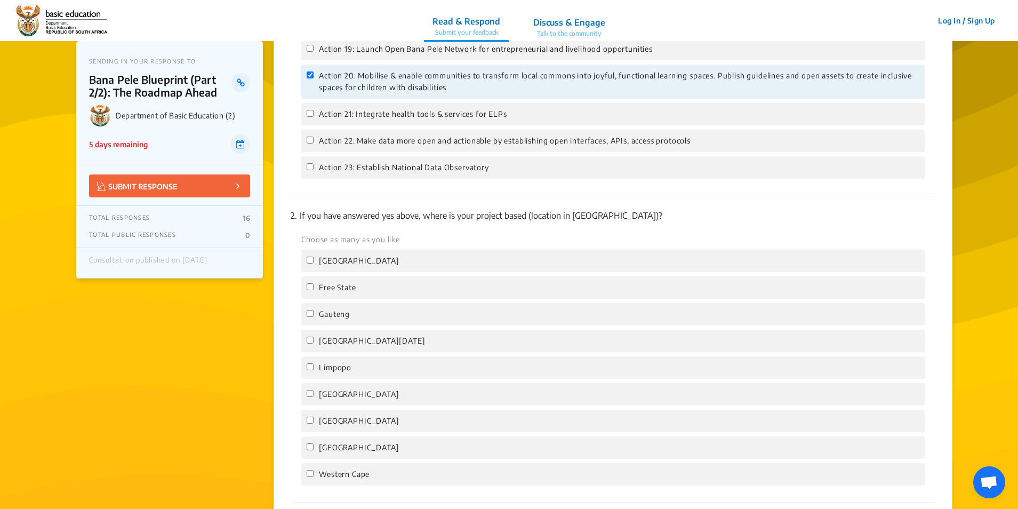
click at [321, 255] on span "[GEOGRAPHIC_DATA]" at bounding box center [359, 261] width 80 height 12
click at [314, 257] on input "[GEOGRAPHIC_DATA]" at bounding box center [310, 260] width 7 height 7
checkbox input "true"
click at [328, 287] on span "Free State" at bounding box center [337, 288] width 37 height 12
click at [314, 287] on input "Free State" at bounding box center [310, 286] width 7 height 7
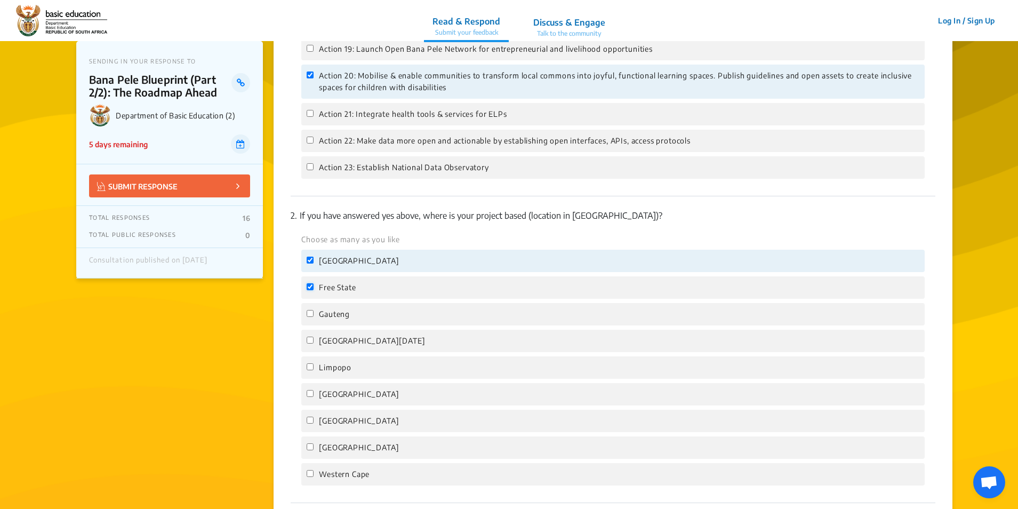
checkbox input "true"
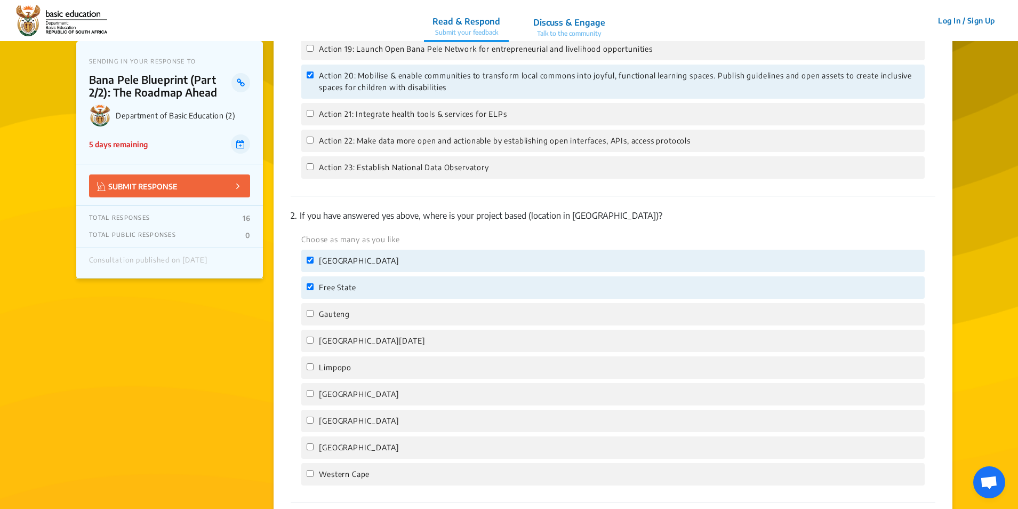
click at [337, 317] on span "Gauteng" at bounding box center [334, 314] width 31 height 12
click at [314, 317] on input "Gauteng" at bounding box center [310, 313] width 7 height 7
checkbox input "true"
drag, startPoint x: 340, startPoint y: 332, endPoint x: 345, endPoint y: 343, distance: 11.9
click at [340, 333] on div "[GEOGRAPHIC_DATA][DATE]" at bounding box center [613, 341] width 624 height 22
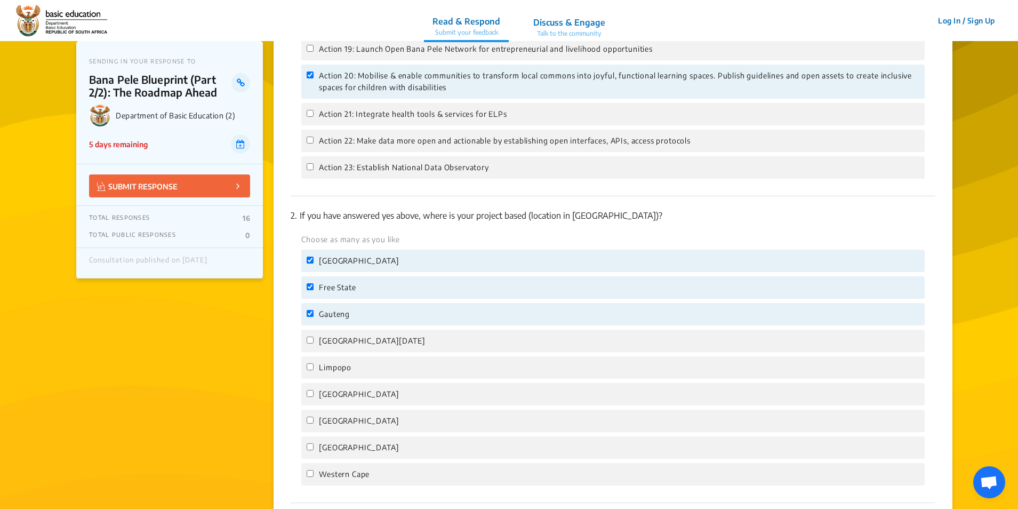
drag, startPoint x: 350, startPoint y: 343, endPoint x: 351, endPoint y: 351, distance: 8.1
click at [351, 344] on span "[GEOGRAPHIC_DATA][DATE]" at bounding box center [372, 341] width 106 height 12
click at [314, 344] on input "[GEOGRAPHIC_DATA][DATE]" at bounding box center [310, 340] width 7 height 7
checkbox input "true"
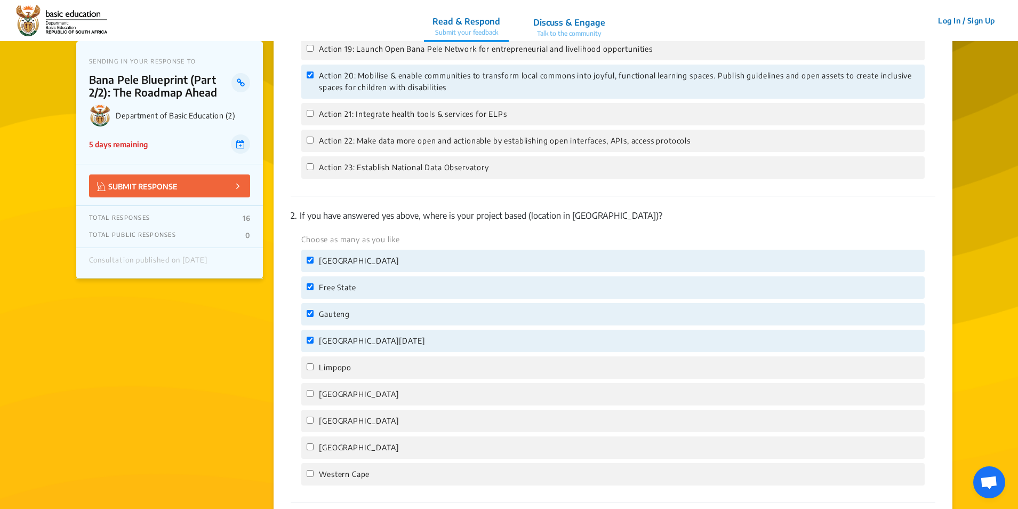
click at [343, 370] on span "Limpopo" at bounding box center [335, 368] width 33 height 12
click at [314, 370] on input "Limpopo" at bounding box center [310, 366] width 7 height 7
checkbox input "true"
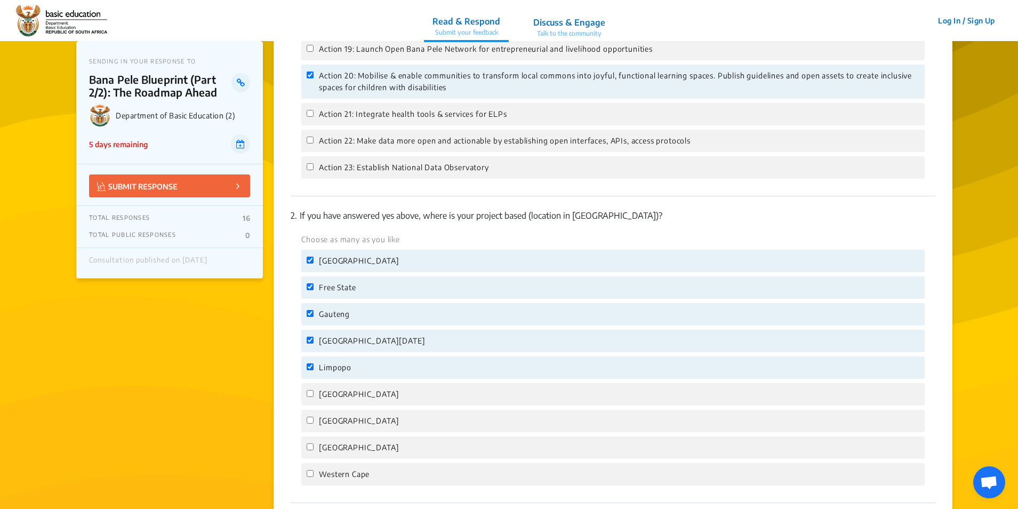
click at [349, 397] on span "[GEOGRAPHIC_DATA]" at bounding box center [359, 394] width 80 height 12
click at [314, 397] on input "[GEOGRAPHIC_DATA]" at bounding box center [310, 393] width 7 height 7
checkbox input "true"
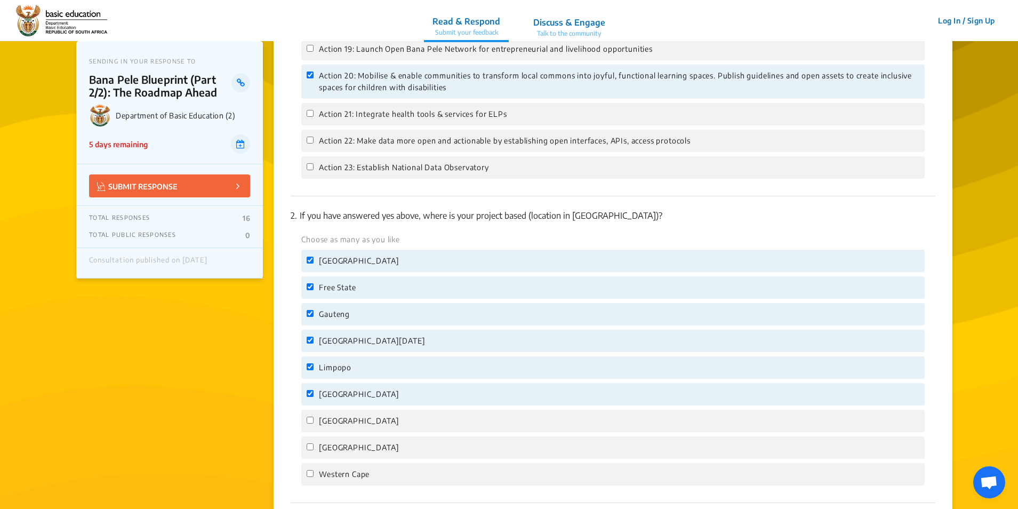
click at [350, 426] on span "[GEOGRAPHIC_DATA]" at bounding box center [359, 421] width 80 height 12
click at [314, 424] on input "[GEOGRAPHIC_DATA]" at bounding box center [310, 420] width 7 height 7
checkbox input "true"
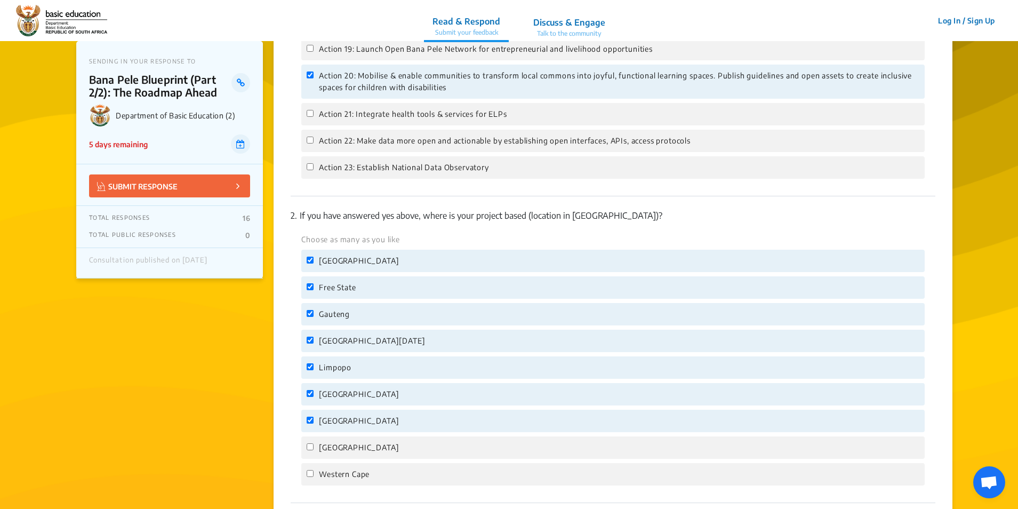
click at [348, 451] on span "[GEOGRAPHIC_DATA]" at bounding box center [359, 448] width 80 height 12
click at [314, 450] on input "[GEOGRAPHIC_DATA]" at bounding box center [310, 446] width 7 height 7
checkbox input "true"
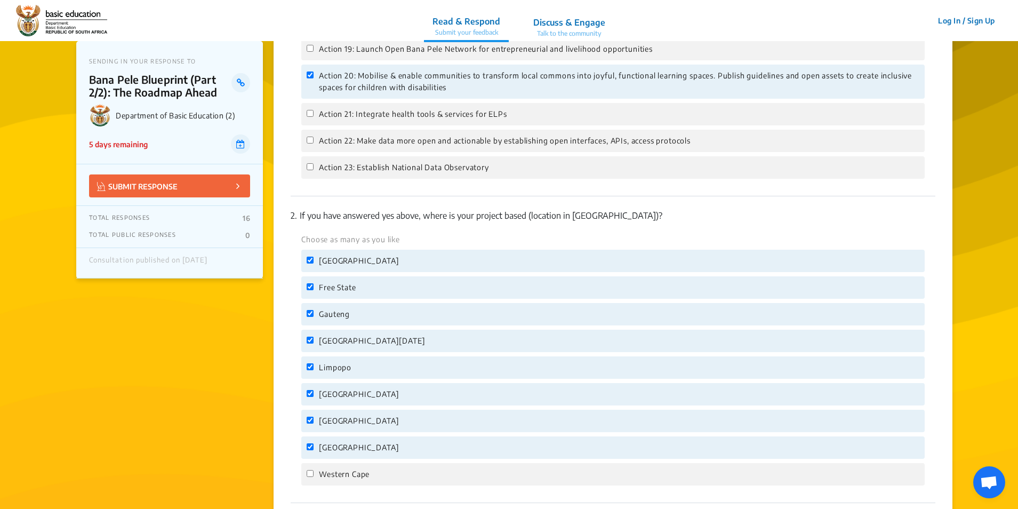
click at [353, 483] on div "Western Cape" at bounding box center [613, 474] width 624 height 22
click at [355, 474] on span "Western Cape" at bounding box center [344, 474] width 51 height 12
click at [314, 474] on input "Western Cape" at bounding box center [310, 473] width 7 height 7
checkbox input "true"
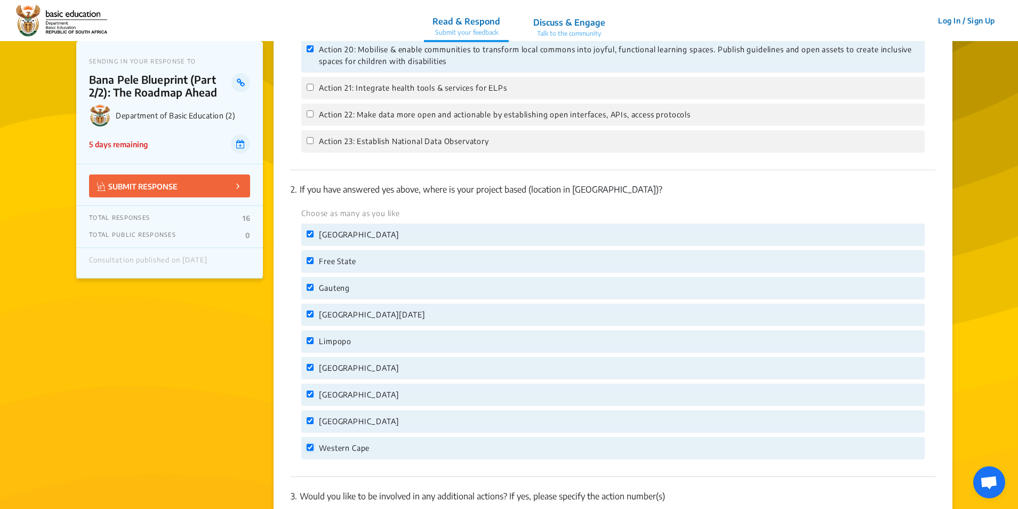
scroll to position [1654, 0]
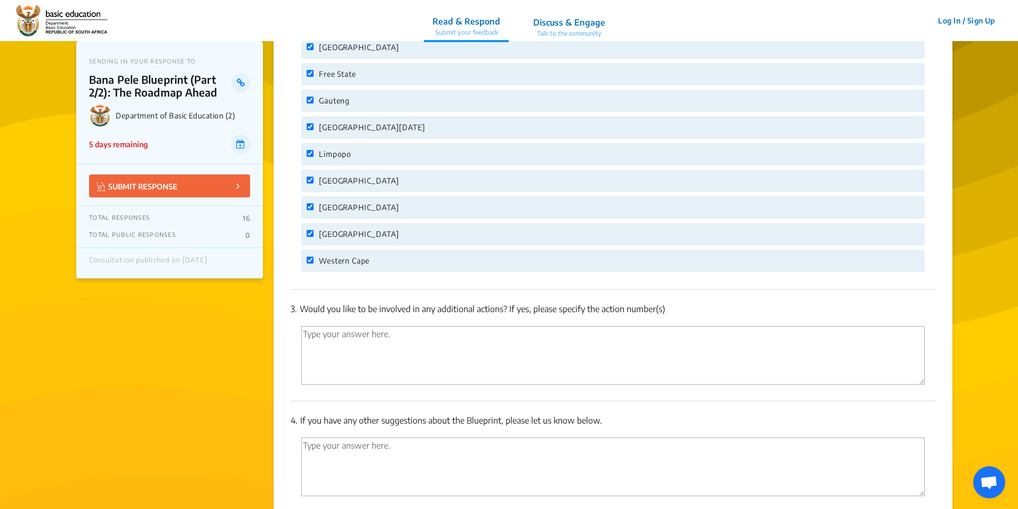
click at [394, 340] on textarea "'Type your answer here.' | translate" at bounding box center [613, 355] width 624 height 59
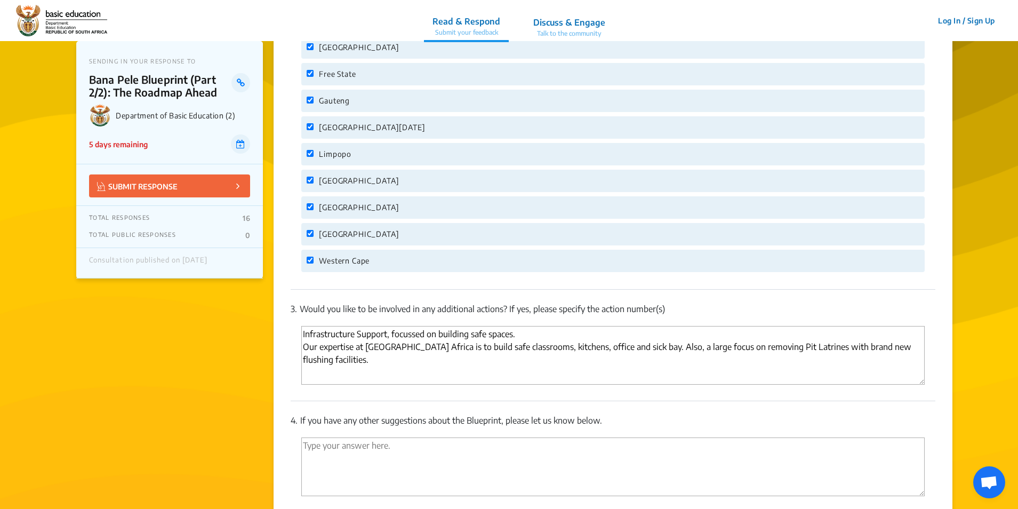
click at [591, 370] on textarea "Infrastructure Support, focussed on building safe spaces. Our expertise at [GEO…" at bounding box center [613, 355] width 624 height 59
type textarea "Infrastructure Support, focussed on building safe spaces. Our expertise at [GEO…"
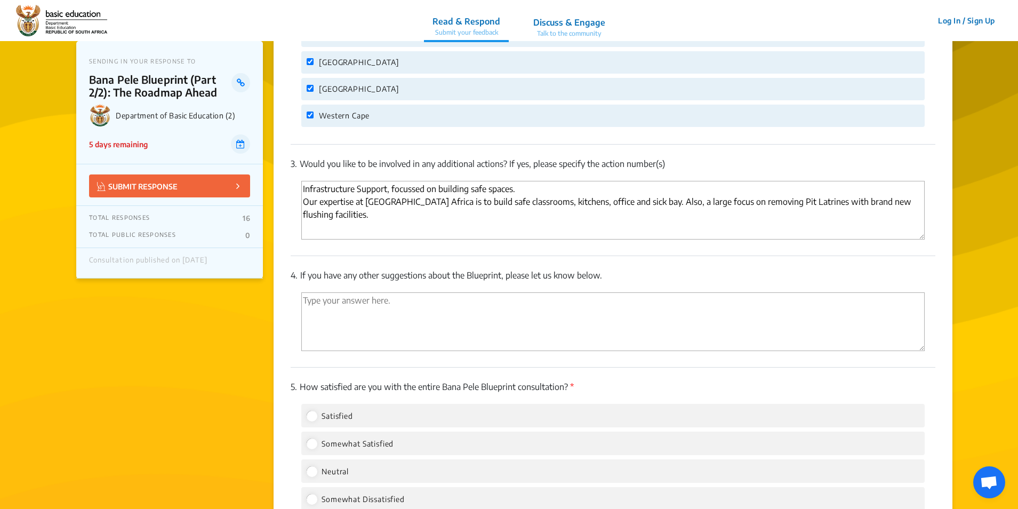
scroll to position [1814, 0]
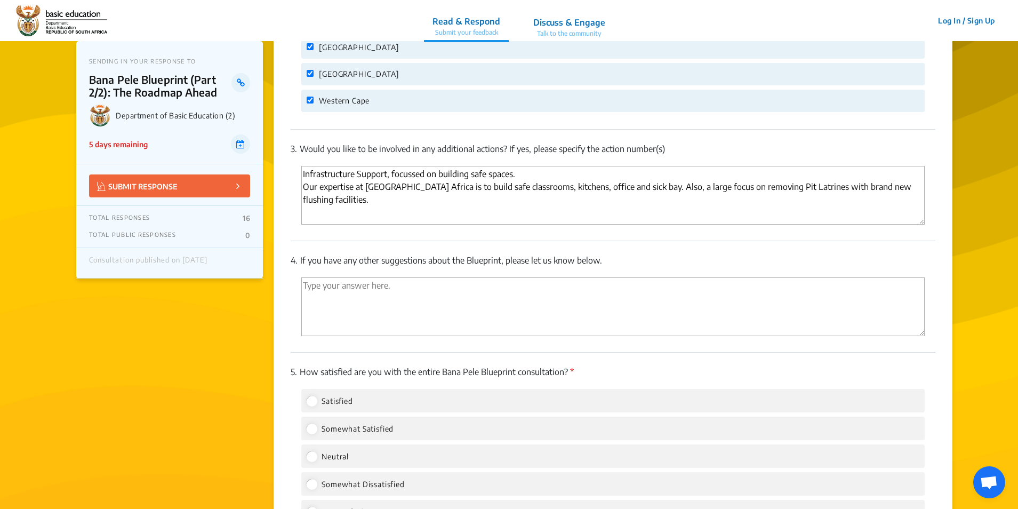
click at [357, 284] on textarea "'Type your answer here.' | translate" at bounding box center [613, 306] width 624 height 59
paste textarea "Breadline Africa recommends that infrastructure investments be: • Community-dri…"
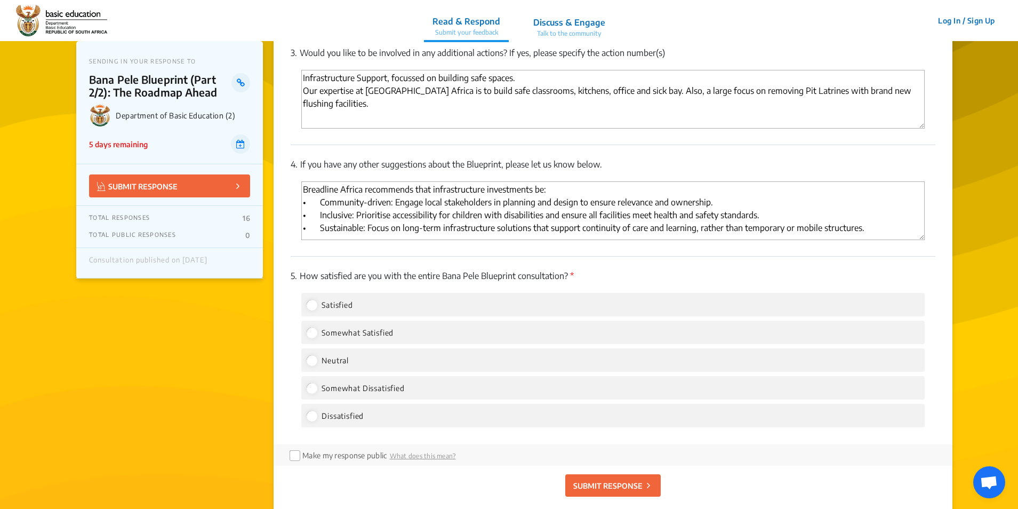
scroll to position [1921, 0]
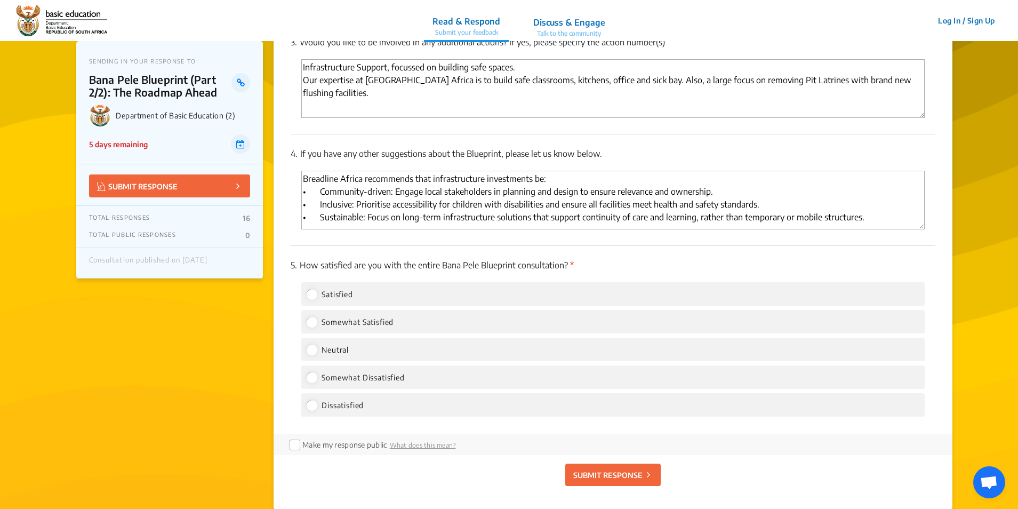
type textarea "Breadline Africa recommends that infrastructure investments be: • Community-dri…"
click at [345, 321] on span "Somewhat Satisfied" at bounding box center [358, 321] width 72 height 9
click at [316, 321] on input "Somewhat Satisfied" at bounding box center [312, 322] width 10 height 10
radio input "true"
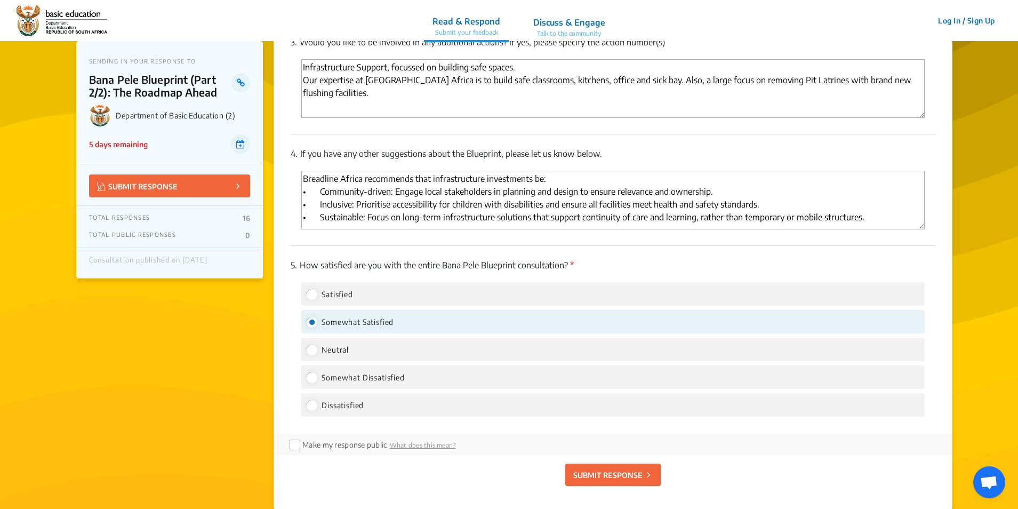
click at [336, 351] on span "Neutral" at bounding box center [335, 349] width 27 height 9
click at [316, 351] on input "Neutral" at bounding box center [312, 350] width 10 height 10
radio input "true"
radio input "false"
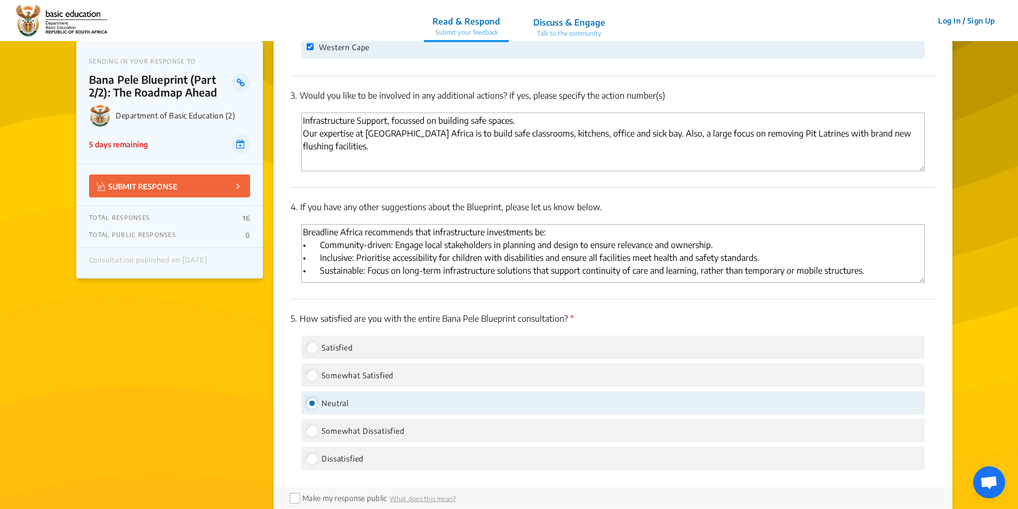
scroll to position [0, 0]
click at [893, 273] on textarea "Breadline Africa recommends that infrastructure investments be: • Community-dri…" at bounding box center [613, 253] width 624 height 59
paste textarea "6. Loremip Dolorsita co adi Elitseddo Eiusm Tempor & Incididu: Utl Etdolorem al…"
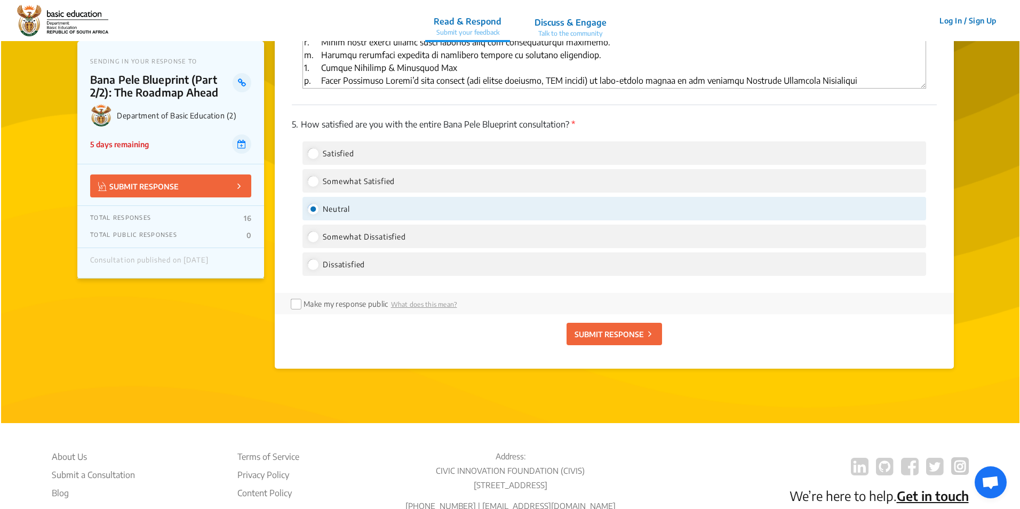
scroll to position [2081, 0]
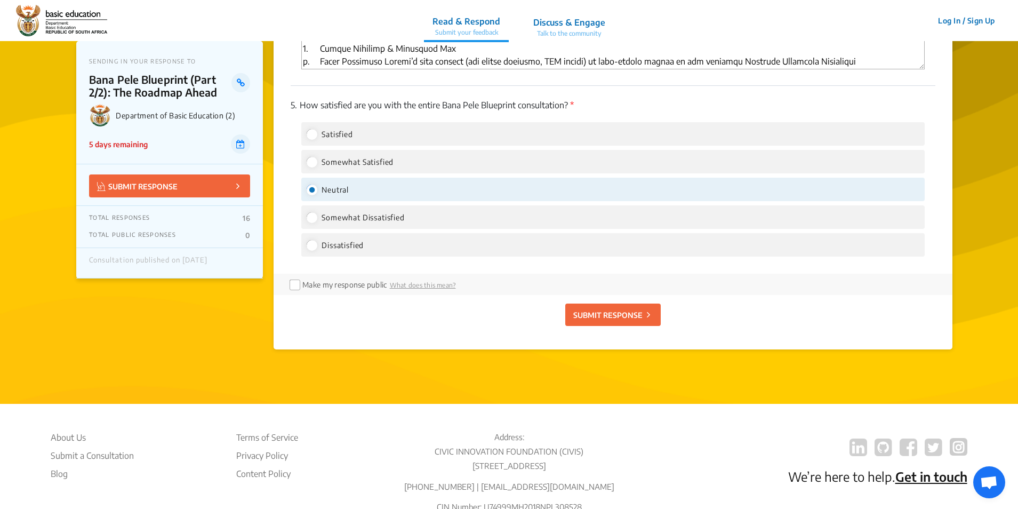
type textarea "Loremipsu Dolors ametconsec adip elitseddoeiusm temporincid ut: • Laboreetd-mag…"
click at [618, 316] on p "SUBMIT RESPONSE" at bounding box center [608, 314] width 69 height 11
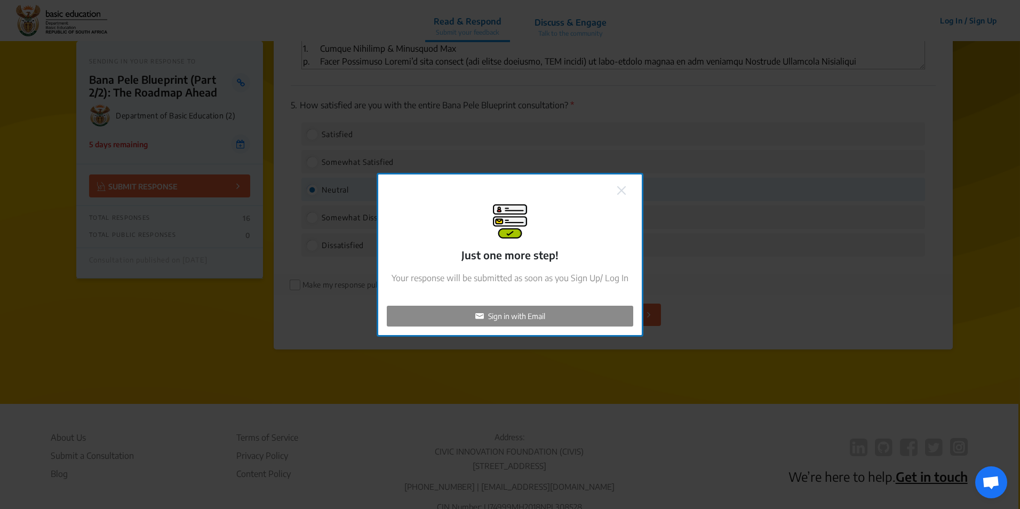
checkbox input "false"
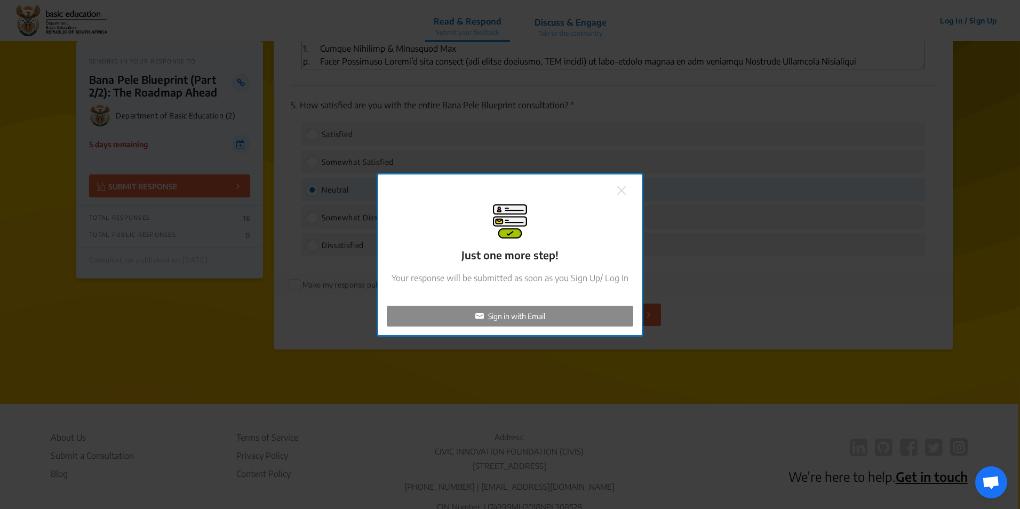
checkbox input "false"
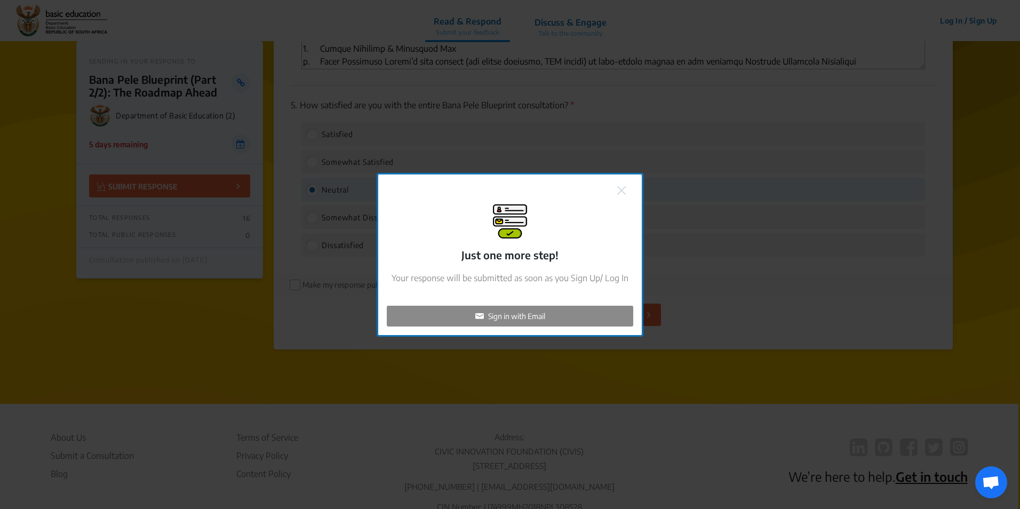
checkbox input "false"
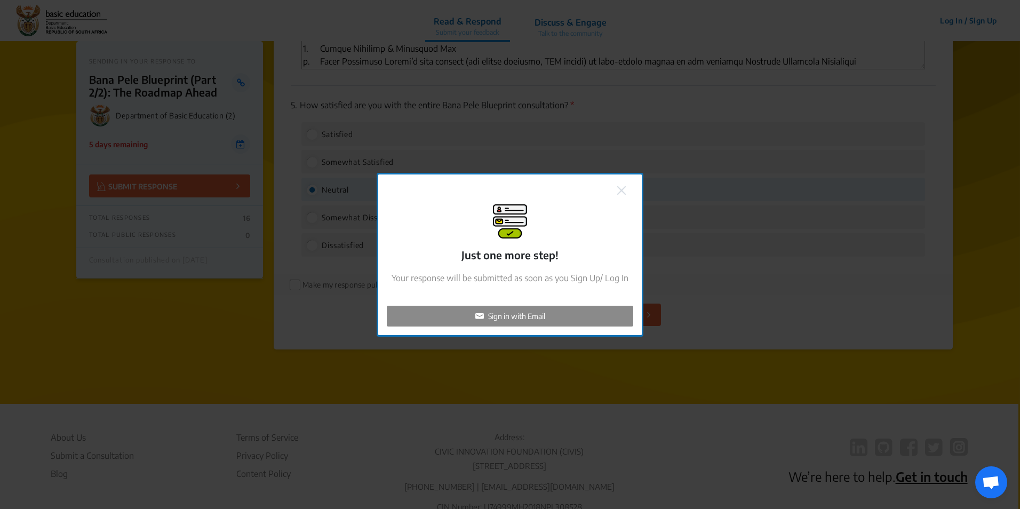
checkbox input "false"
click at [568, 313] on div "Sign in with Email" at bounding box center [510, 316] width 246 height 21
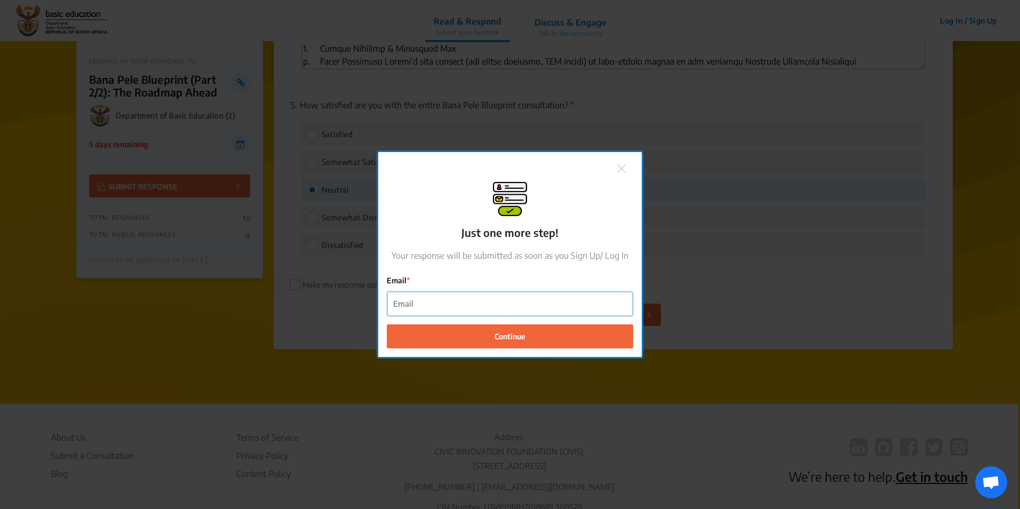
click at [502, 313] on input "Email" at bounding box center [509, 304] width 245 height 24
type input "[PERSON_NAME][EMAIL_ADDRESS][DOMAIN_NAME]"
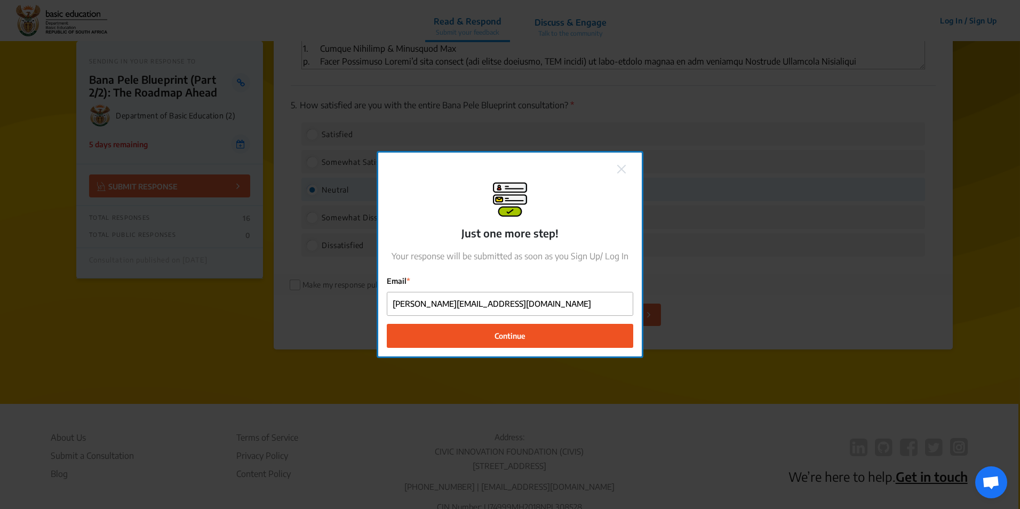
click at [481, 338] on button "Continue" at bounding box center [510, 336] width 246 height 24
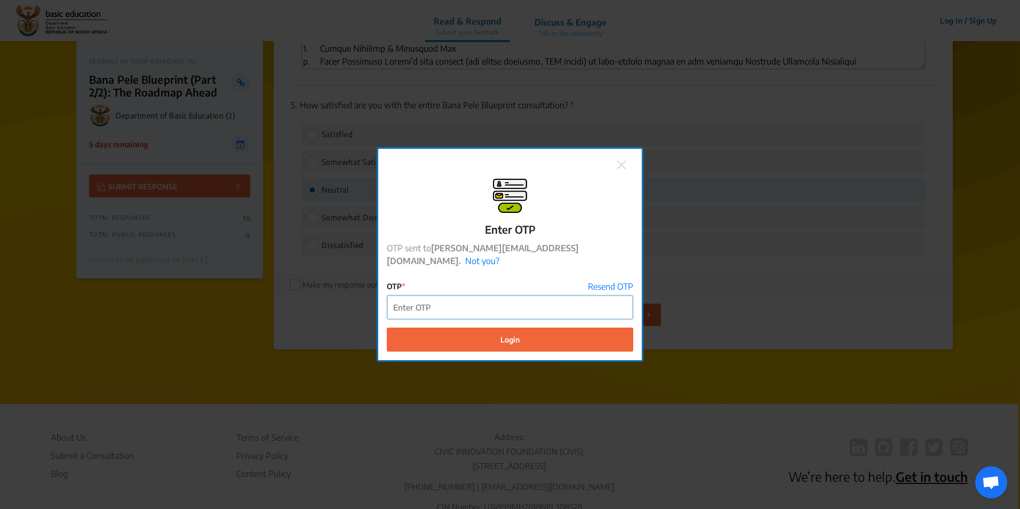
click at [459, 298] on input "OTP" at bounding box center [509, 308] width 245 height 24
type input "466421"
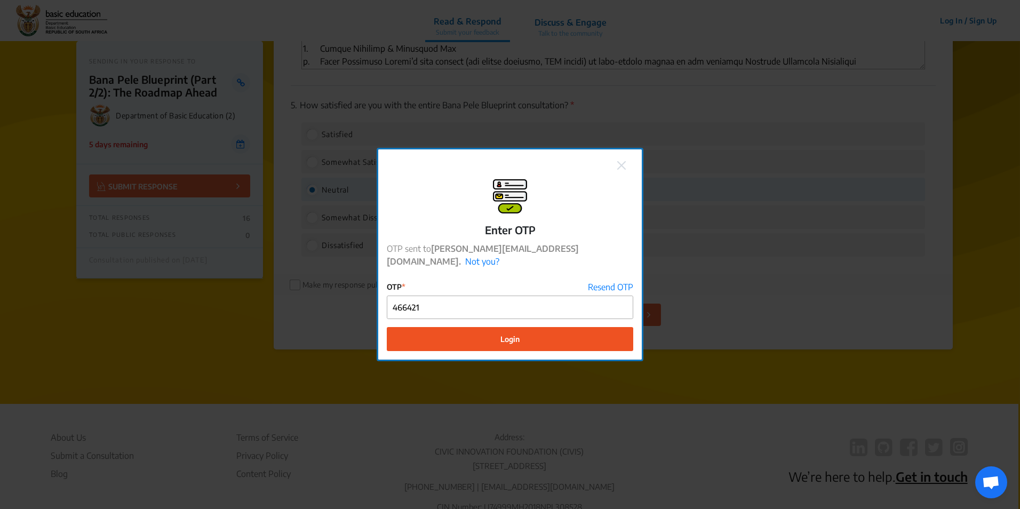
click at [552, 331] on button "Login" at bounding box center [510, 339] width 246 height 24
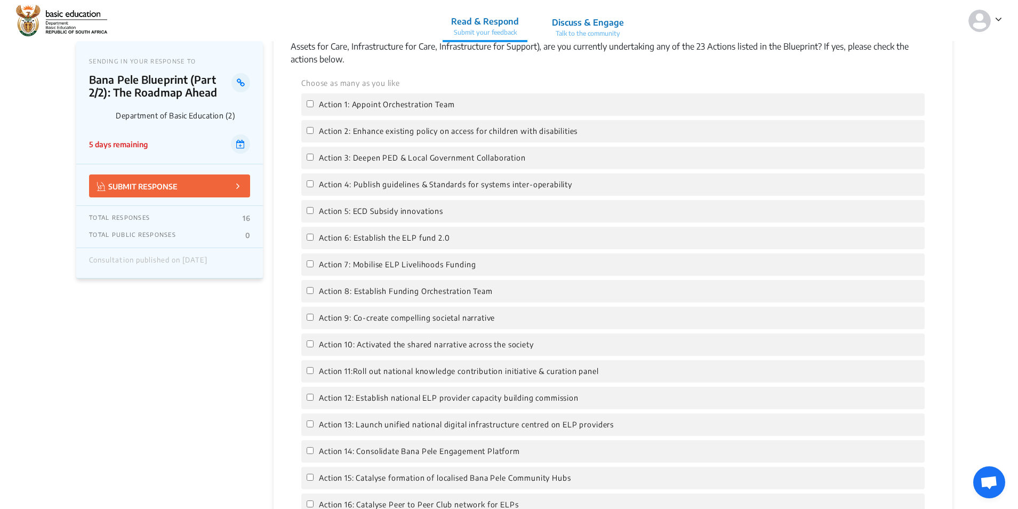
scroll to position [907, 0]
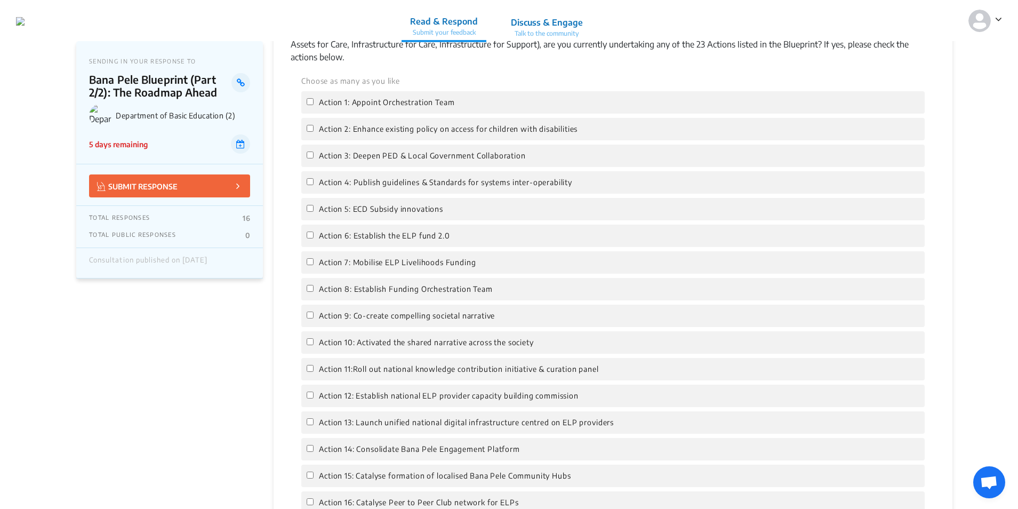
drag, startPoint x: 351, startPoint y: 100, endPoint x: 354, endPoint y: 117, distance: 17.9
click at [351, 100] on span "Action 1: Appoint Orchestration Team" at bounding box center [387, 103] width 136 height 12
click at [314, 100] on input "Action 1: Appoint Orchestration Team" at bounding box center [310, 101] width 7 height 7
checkbox input "true"
click at [354, 133] on span "Action 2: Enhance existing policy on access for children with disabilities" at bounding box center [448, 129] width 259 height 12
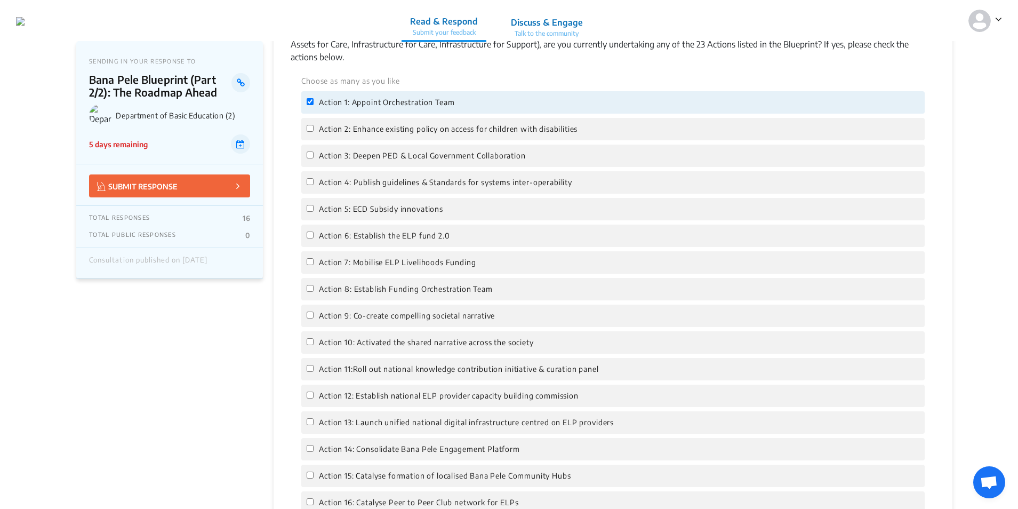
click at [314, 132] on input "Action 2: Enhance existing policy on access for children with disabilities" at bounding box center [310, 128] width 7 height 7
checkbox input "true"
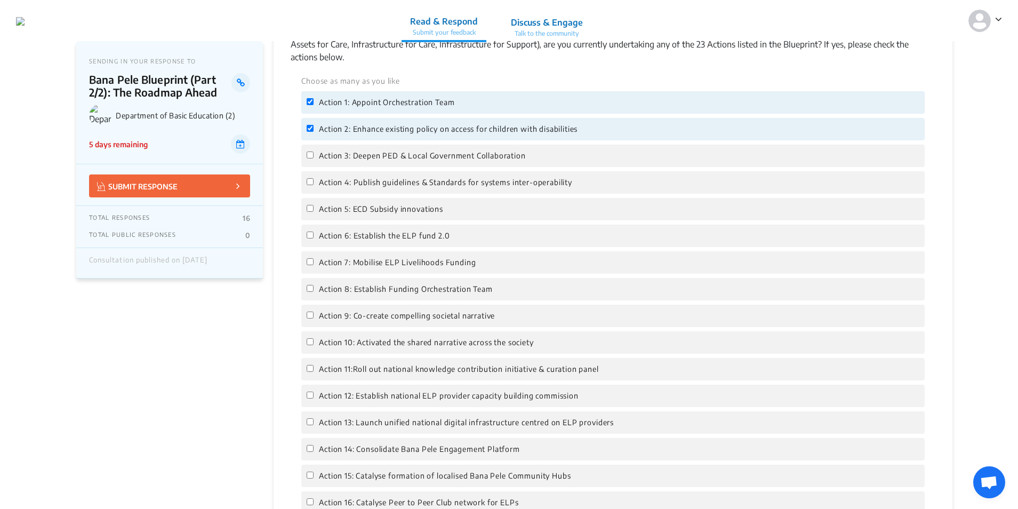
drag, startPoint x: 358, startPoint y: 155, endPoint x: 363, endPoint y: 161, distance: 8.0
click at [358, 155] on span "Action 3: Deepen PED & Local Government Collaboration" at bounding box center [422, 156] width 207 height 12
click at [314, 155] on input "Action 3: Deepen PED & Local Government Collaboration" at bounding box center [310, 155] width 7 height 7
checkbox input "true"
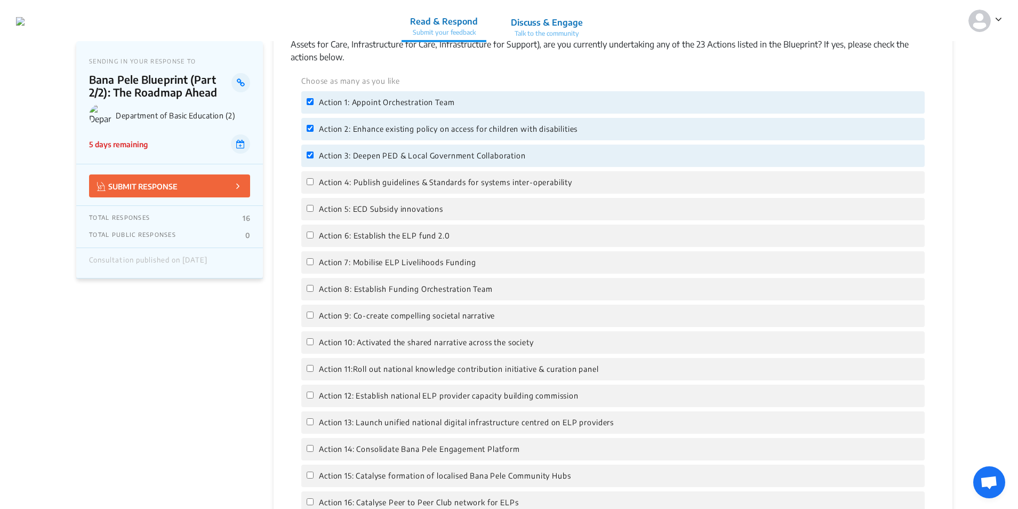
click at [373, 182] on span "Action 4: Publish guidelines & Standards for systems inter-operability" at bounding box center [445, 183] width 253 height 12
click at [314, 182] on input "Action 4: Publish guidelines & Standards for systems inter-operability" at bounding box center [310, 181] width 7 height 7
checkbox input "true"
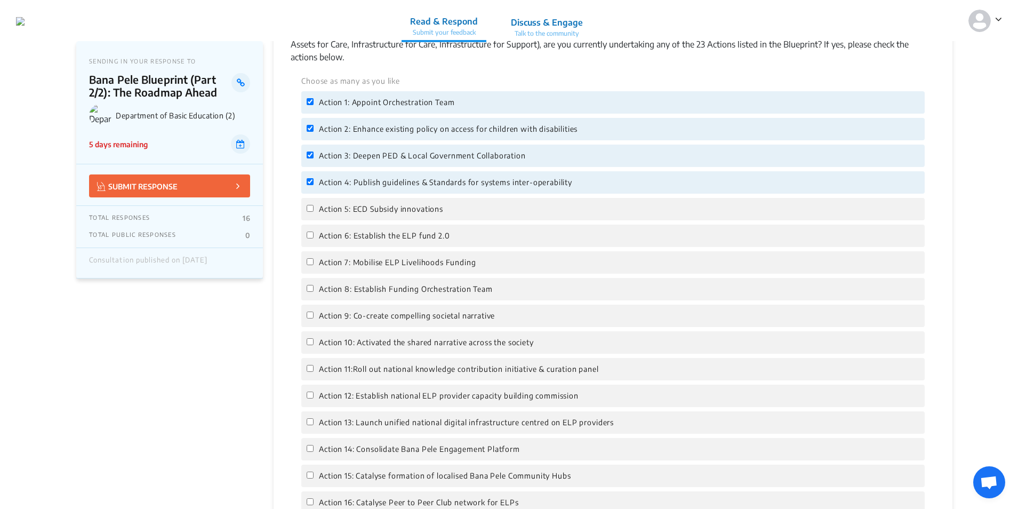
click at [403, 240] on span "Action 6: Establish the ELP fund 2.0" at bounding box center [384, 236] width 131 height 12
click at [314, 238] on input "Action 6: Establish the ELP fund 2.0" at bounding box center [310, 235] width 7 height 7
checkbox input "true"
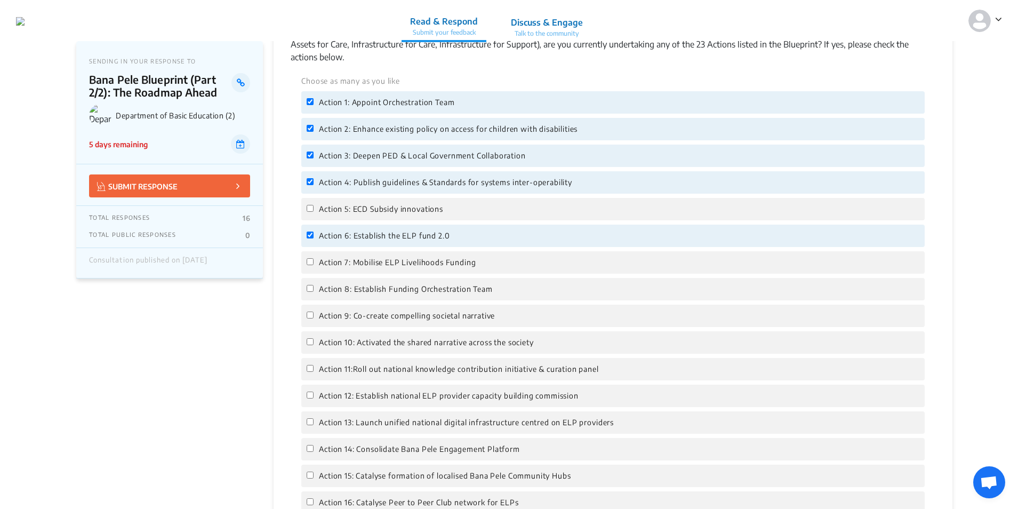
click at [383, 315] on span "Action 9: Co-create compelling societal narrative" at bounding box center [407, 316] width 176 height 12
click at [314, 315] on input "Action 9: Co-create compelling societal narrative" at bounding box center [310, 315] width 7 height 7
checkbox input "true"
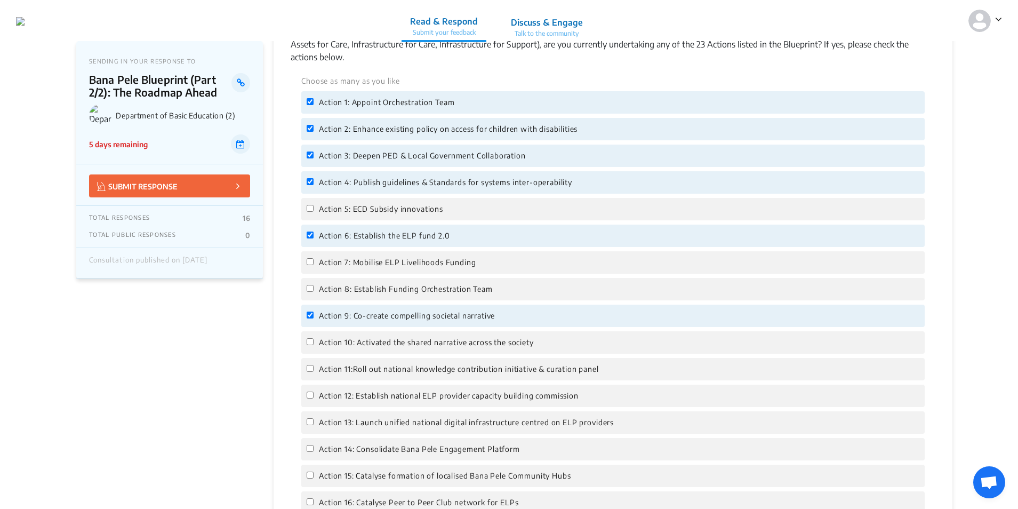
click at [389, 341] on span "Action 10: Activated the shared narrative across the society" at bounding box center [426, 343] width 214 height 12
click at [314, 341] on input "Action 10: Activated the shared narrative across the society" at bounding box center [310, 341] width 7 height 7
checkbox input "true"
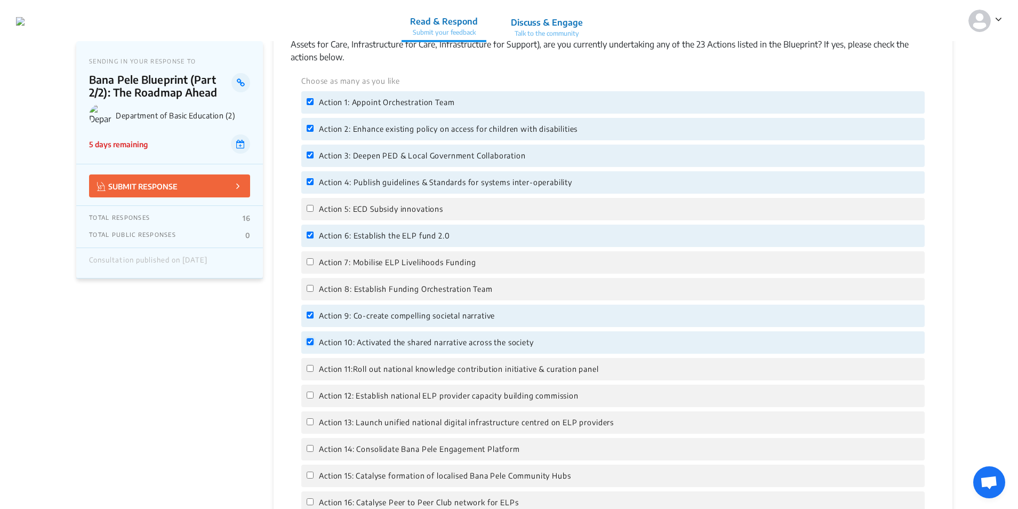
scroll to position [960, 0]
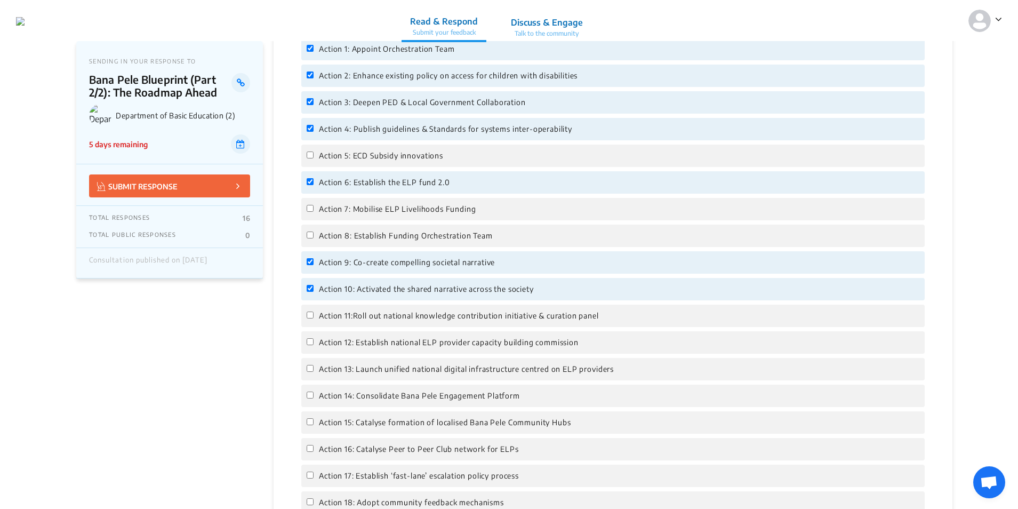
click at [402, 369] on span "Action 13: Launch unified national digital infrastructure centred on ELP provid…" at bounding box center [466, 369] width 295 height 12
click at [314, 369] on input "Action 13: Launch unified national digital infrastructure centred on ELP provid…" at bounding box center [310, 368] width 7 height 7
checkbox input "true"
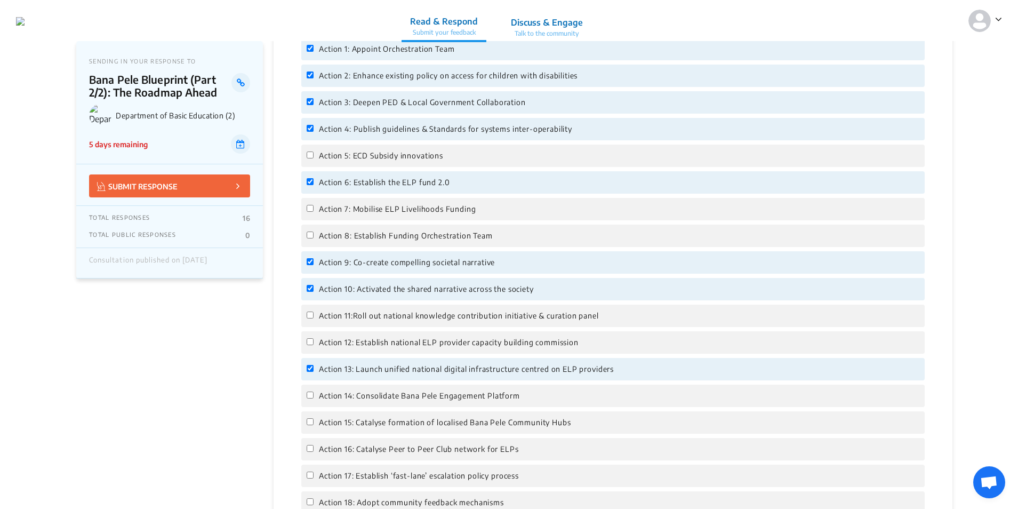
click at [404, 477] on span "Action 17: Establish ‘fast-lane’ escalation policy process" at bounding box center [419, 476] width 200 height 12
click at [314, 477] on input "Action 17: Establish ‘fast-lane’ escalation policy process" at bounding box center [310, 475] width 7 height 7
checkbox input "true"
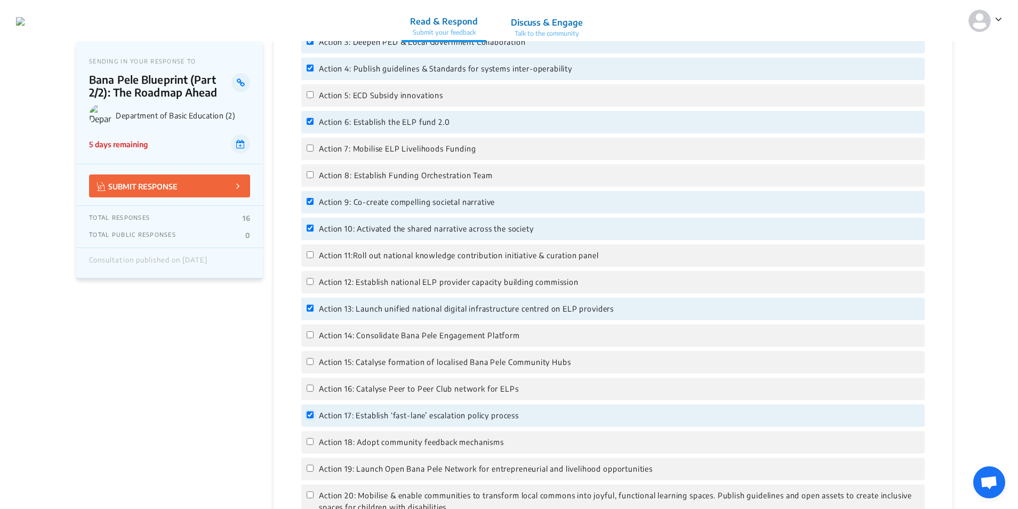
scroll to position [1120, 0]
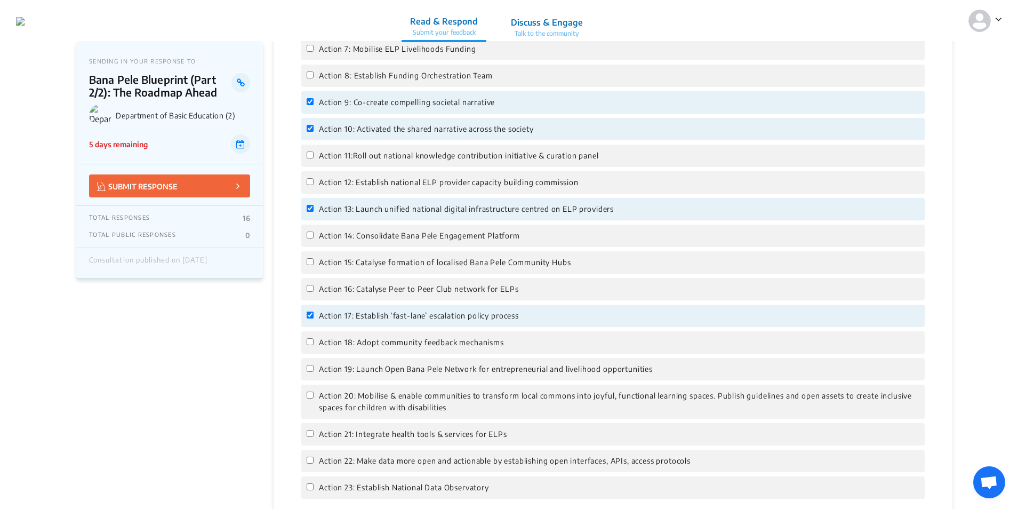
click at [381, 409] on span "Action 20: Mobilise & enable communities to transform local commons into joyful…" at bounding box center [619, 401] width 601 height 23
click at [314, 399] on input "Action 20: Mobilise & enable communities to transform local commons into joyful…" at bounding box center [310, 395] width 7 height 7
checkbox input "true"
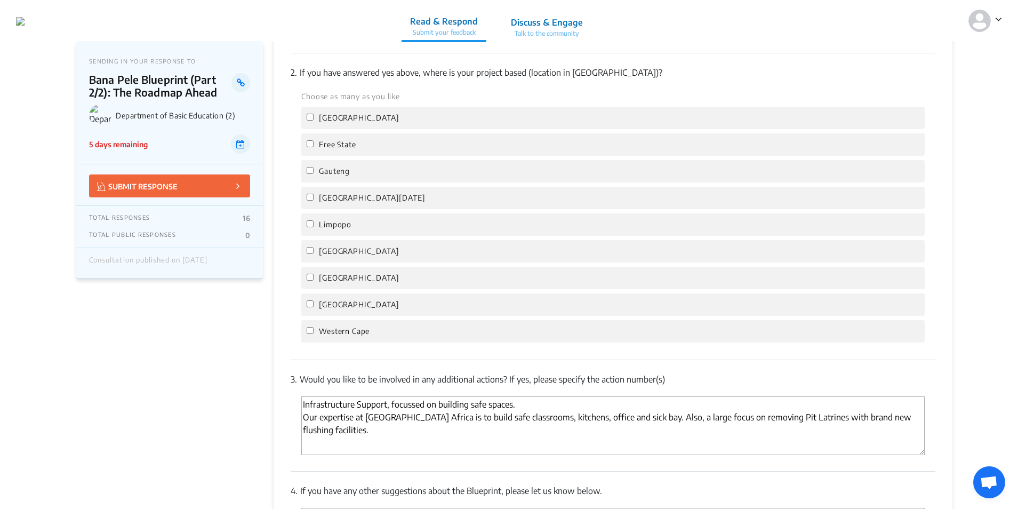
scroll to position [1654, 0]
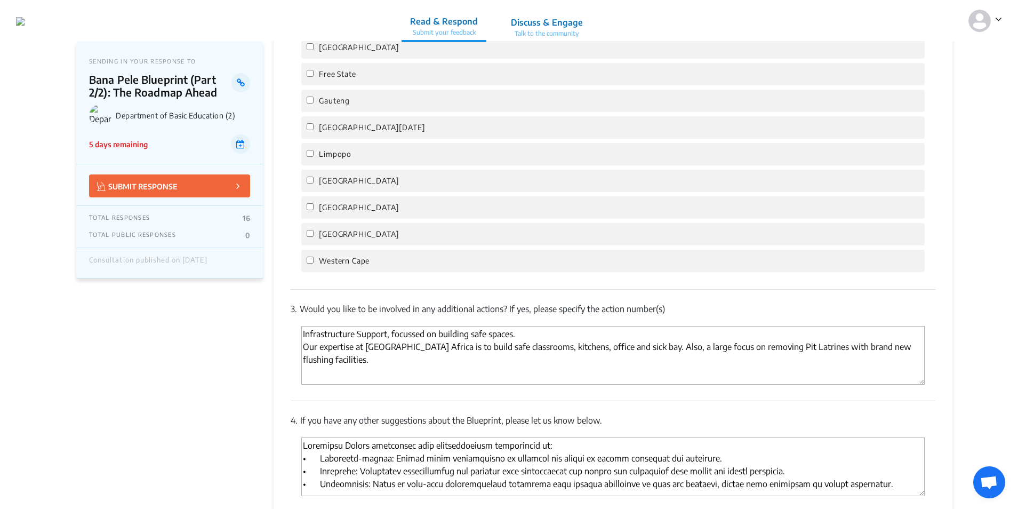
click at [321, 261] on span "Western Cape" at bounding box center [344, 261] width 51 height 12
click at [314, 261] on input "Western Cape" at bounding box center [310, 260] width 7 height 7
checkbox input "true"
click at [331, 230] on span "[GEOGRAPHIC_DATA]" at bounding box center [359, 234] width 80 height 12
click at [314, 230] on input "[GEOGRAPHIC_DATA]" at bounding box center [310, 233] width 7 height 7
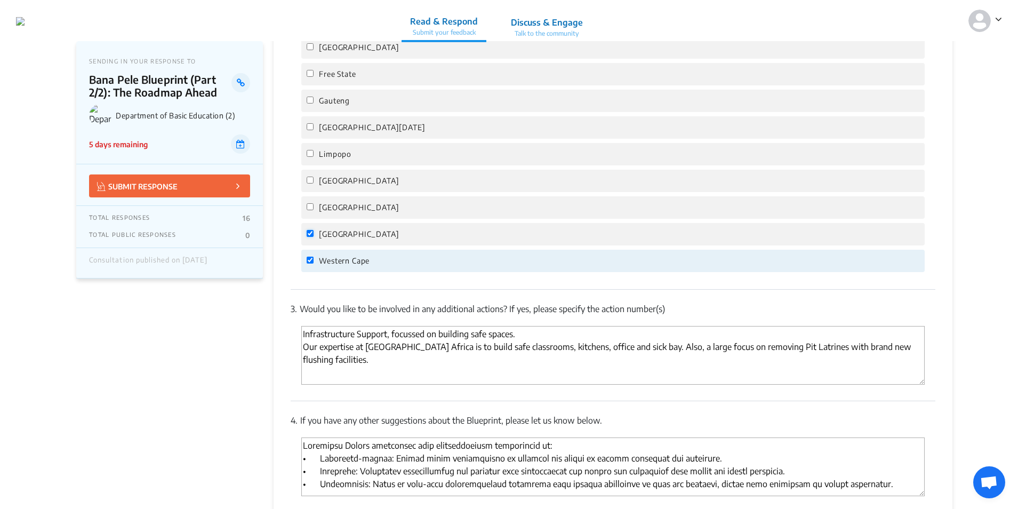
checkbox input "true"
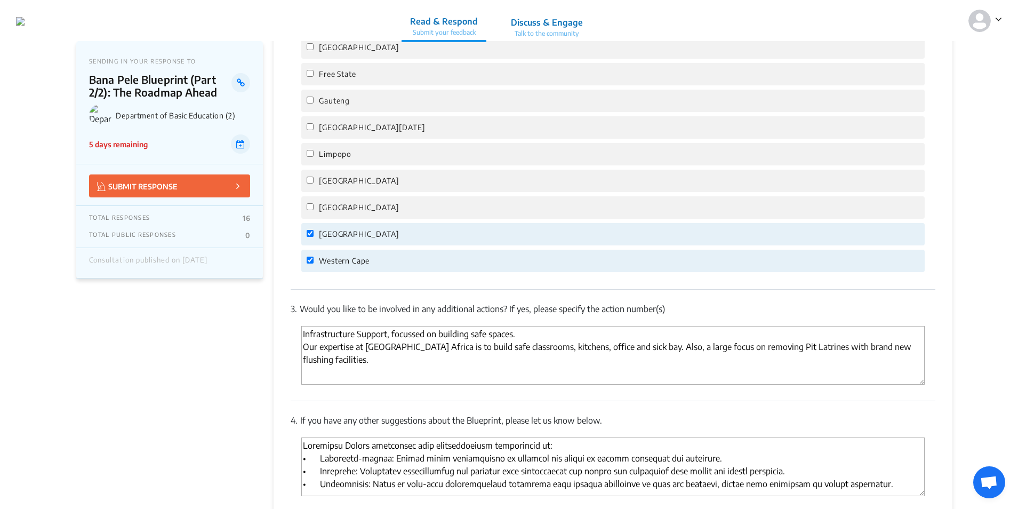
click at [334, 205] on span "[GEOGRAPHIC_DATA]" at bounding box center [359, 208] width 80 height 12
click at [314, 205] on input "[GEOGRAPHIC_DATA]" at bounding box center [310, 206] width 7 height 7
checkbox input "true"
click at [332, 185] on span "[GEOGRAPHIC_DATA]" at bounding box center [359, 181] width 80 height 12
click at [314, 184] on input "[GEOGRAPHIC_DATA]" at bounding box center [310, 180] width 7 height 7
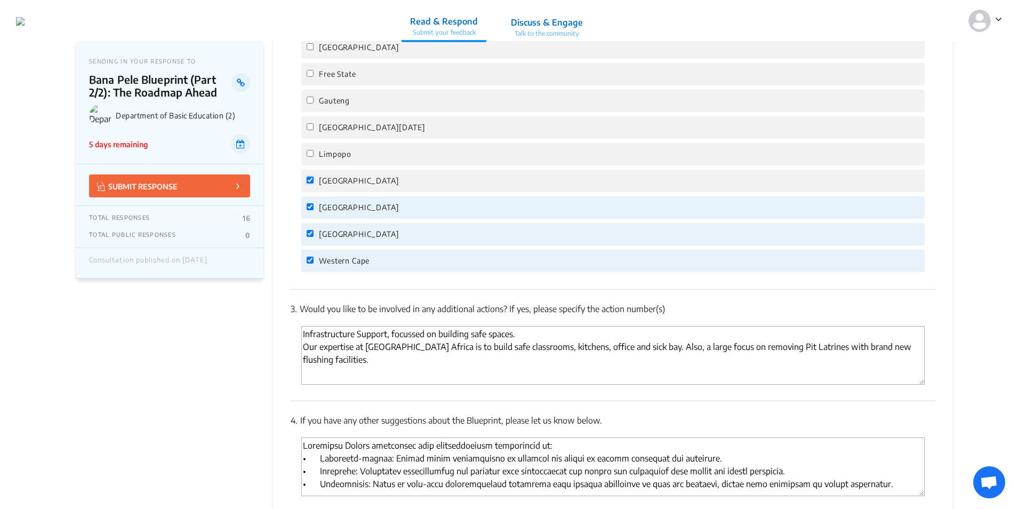
checkbox input "true"
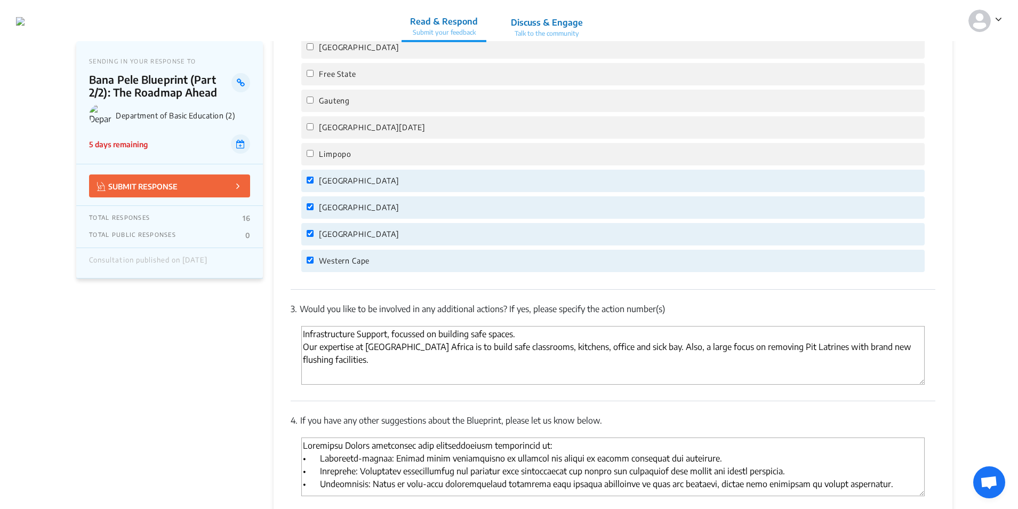
click at [327, 157] on span "Limpopo" at bounding box center [335, 154] width 33 height 12
click at [314, 157] on input "Limpopo" at bounding box center [310, 153] width 7 height 7
checkbox input "true"
click at [328, 136] on div "[GEOGRAPHIC_DATA][DATE]" at bounding box center [613, 127] width 624 height 22
click at [327, 97] on span "Gauteng" at bounding box center [334, 101] width 31 height 12
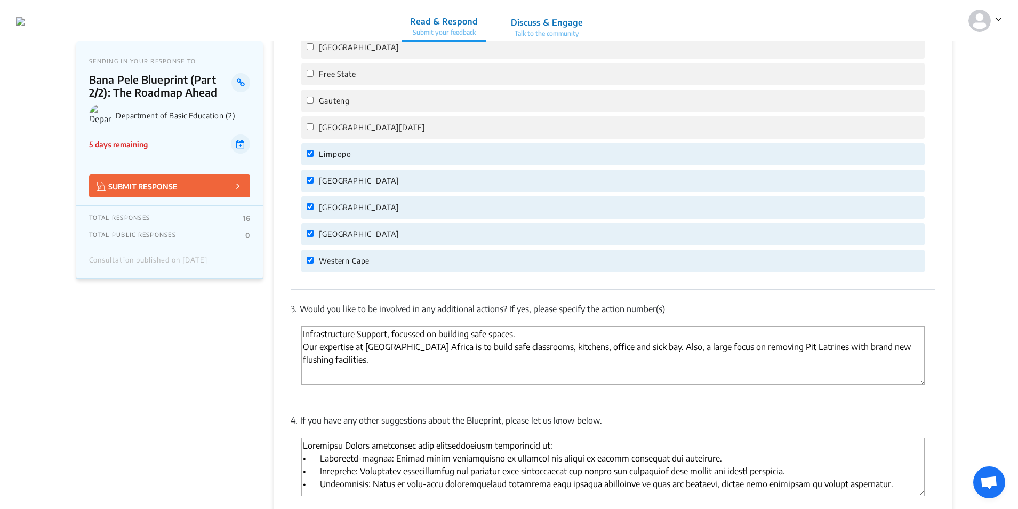
click at [314, 97] on input "Gauteng" at bounding box center [310, 100] width 7 height 7
checkbox input "true"
click at [329, 77] on span "Free State" at bounding box center [337, 74] width 37 height 12
click at [314, 77] on input "Free State" at bounding box center [310, 73] width 7 height 7
checkbox input "true"
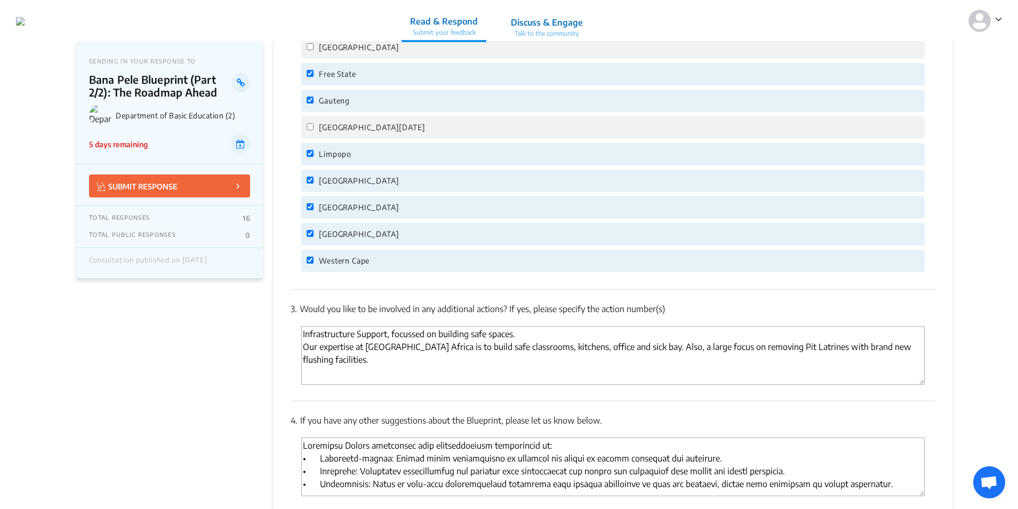
drag, startPoint x: 329, startPoint y: 43, endPoint x: 332, endPoint y: 49, distance: 6.7
click at [329, 44] on span "[GEOGRAPHIC_DATA]" at bounding box center [359, 48] width 80 height 12
click at [314, 44] on input "[GEOGRAPHIC_DATA]" at bounding box center [310, 46] width 7 height 7
checkbox input "true"
click at [356, 128] on span "[GEOGRAPHIC_DATA][DATE]" at bounding box center [372, 128] width 106 height 12
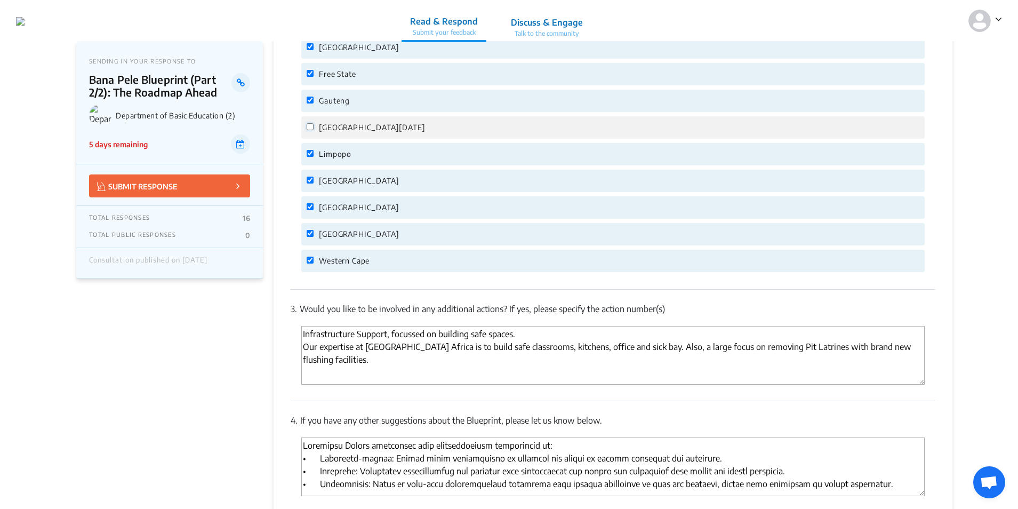
click at [314, 128] on input "[GEOGRAPHIC_DATA][DATE]" at bounding box center [310, 126] width 7 height 7
checkbox input "true"
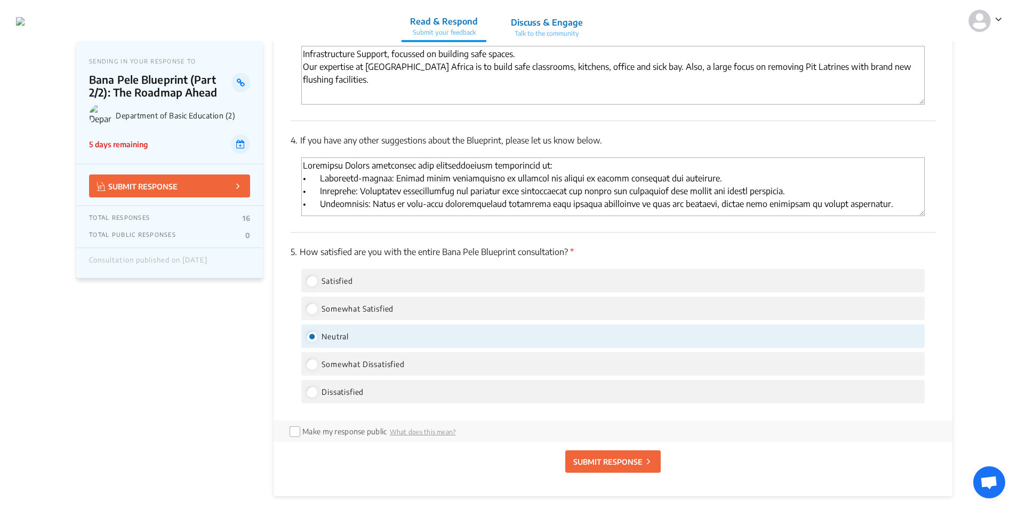
scroll to position [2171, 0]
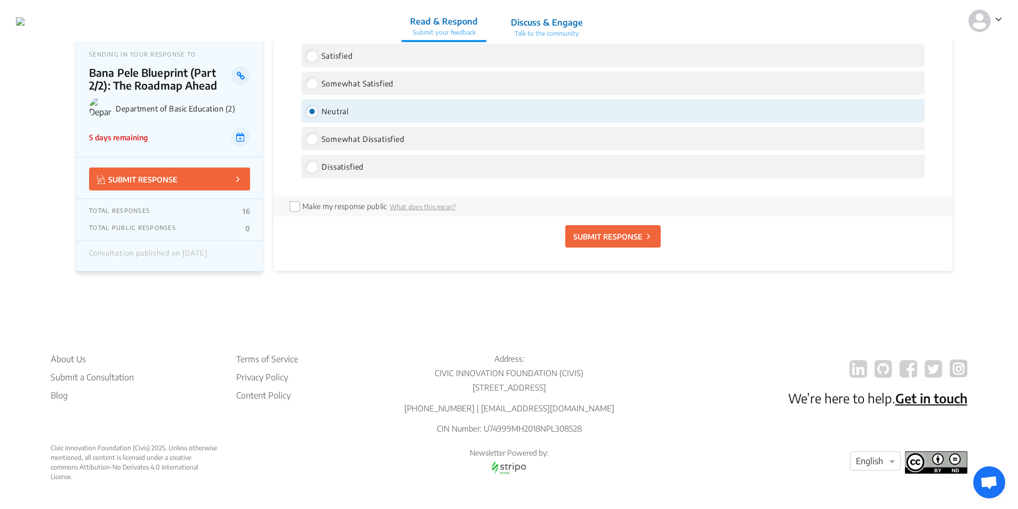
click at [614, 231] on p "SUBMIT RESPONSE" at bounding box center [608, 236] width 69 height 11
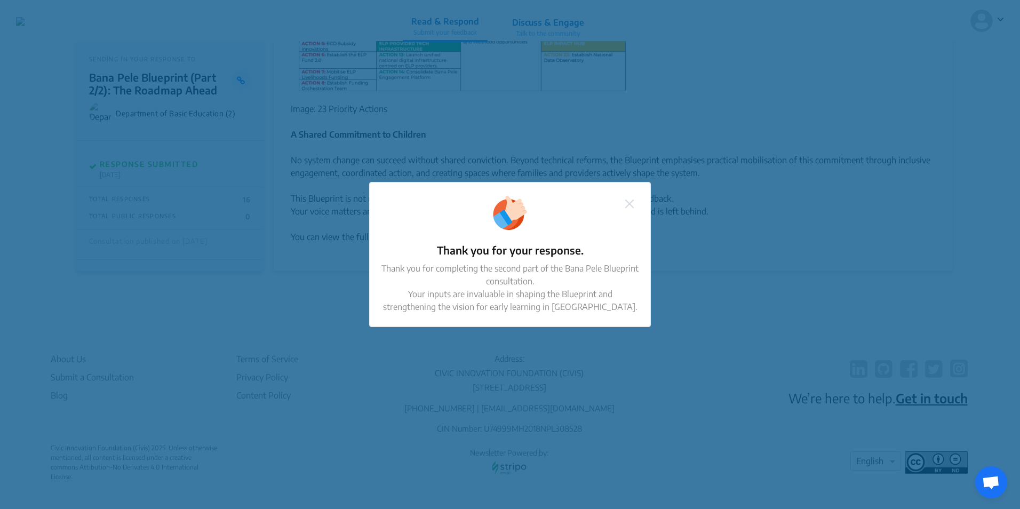
click at [629, 202] on img at bounding box center [629, 204] width 9 height 9
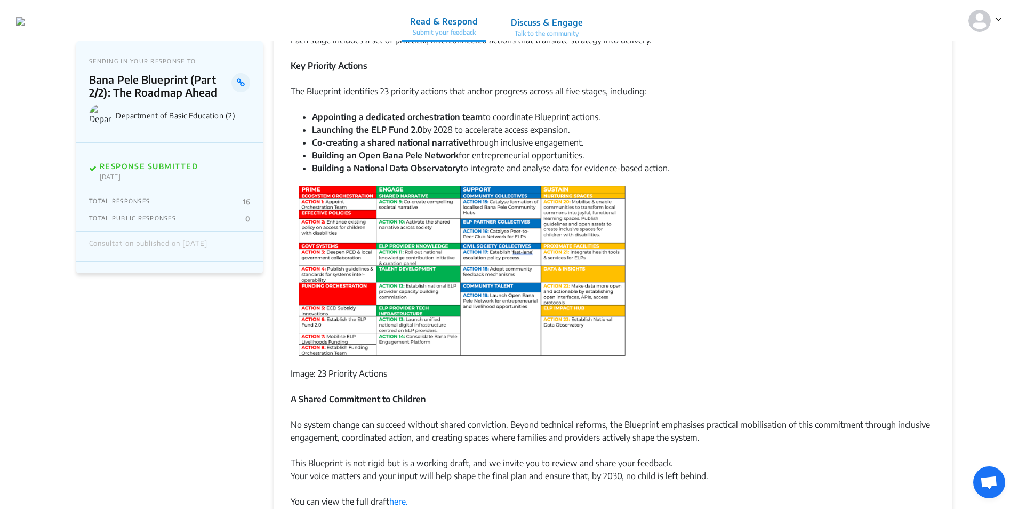
scroll to position [419, 0]
